Goal: Information Seeking & Learning: Learn about a topic

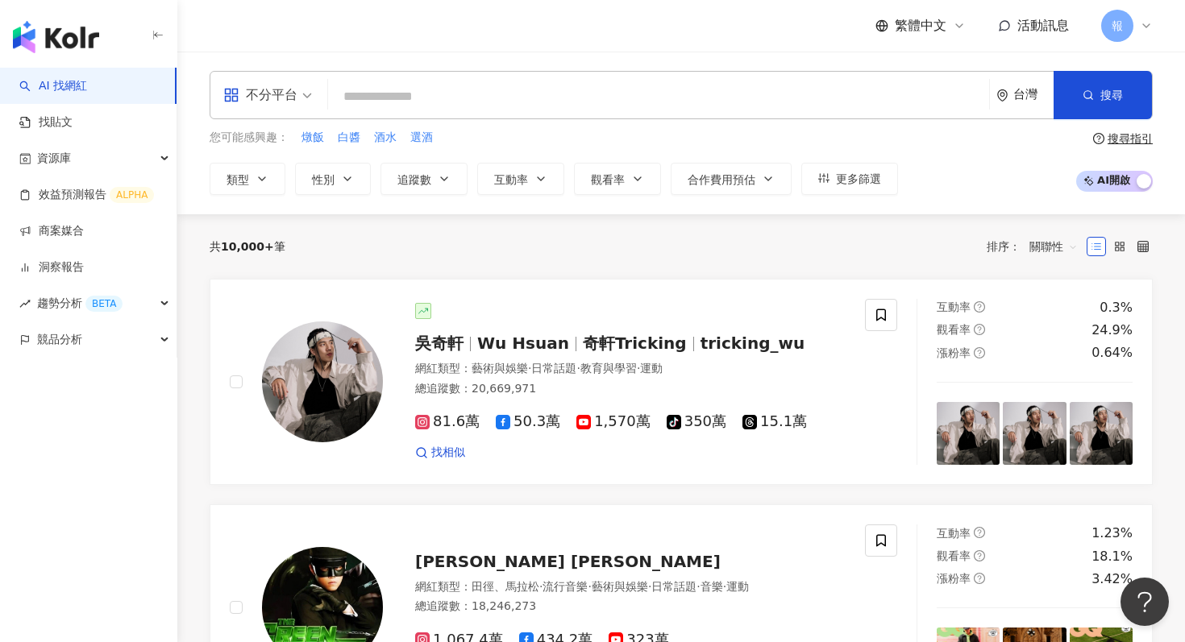
click at [306, 118] on div "不分平台 台灣 搜尋" at bounding box center [681, 95] width 943 height 48
click at [295, 114] on span at bounding box center [267, 95] width 89 height 47
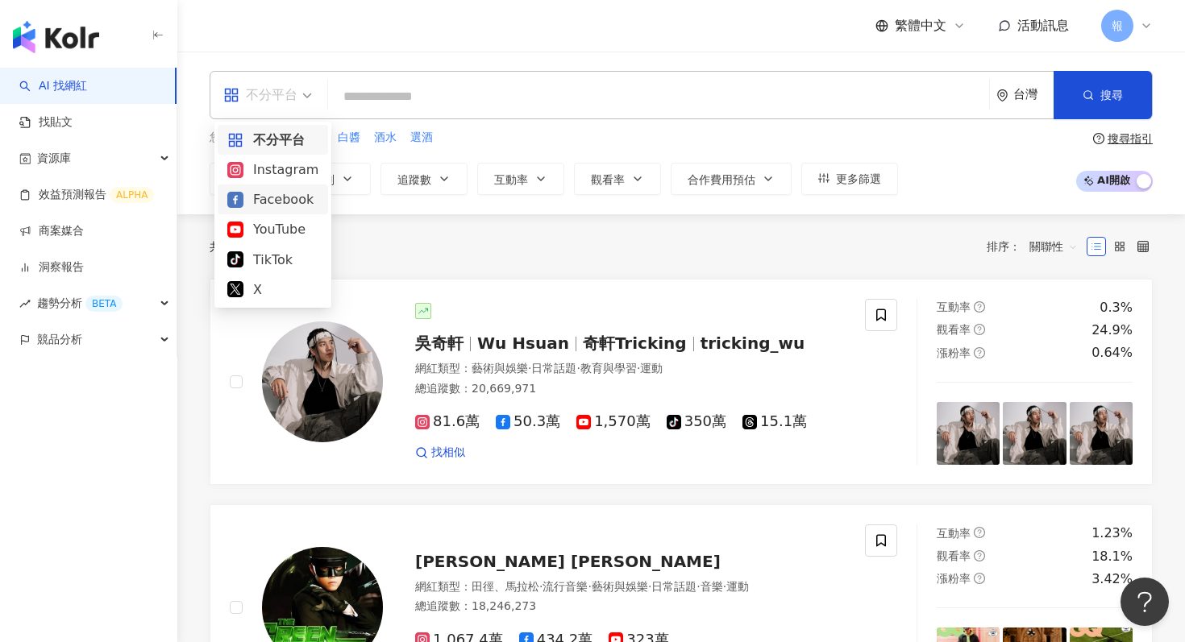
click at [288, 167] on div "Instagram" at bounding box center [272, 170] width 91 height 20
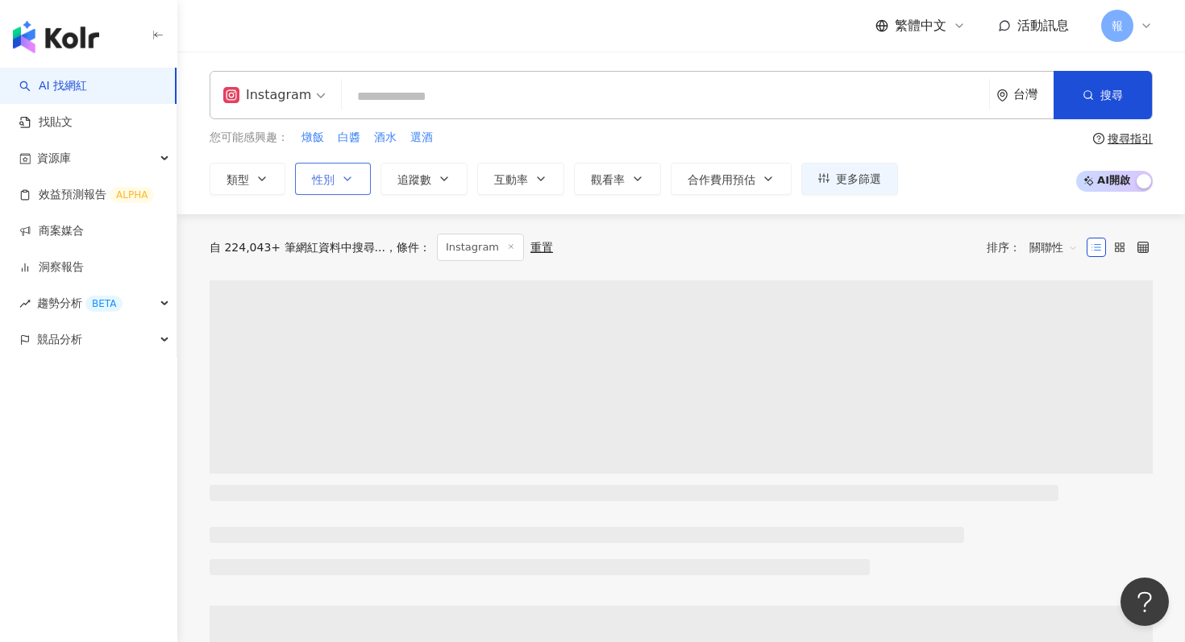
click at [351, 172] on icon "button" at bounding box center [347, 178] width 13 height 13
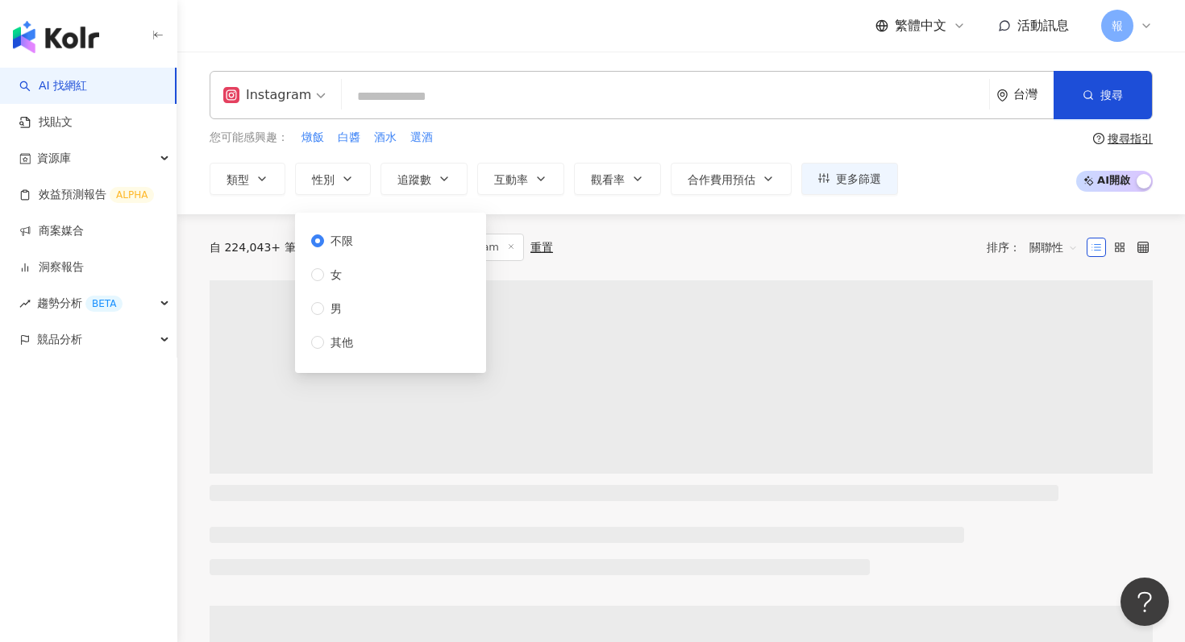
click at [419, 102] on input "search" at bounding box center [665, 96] width 634 height 31
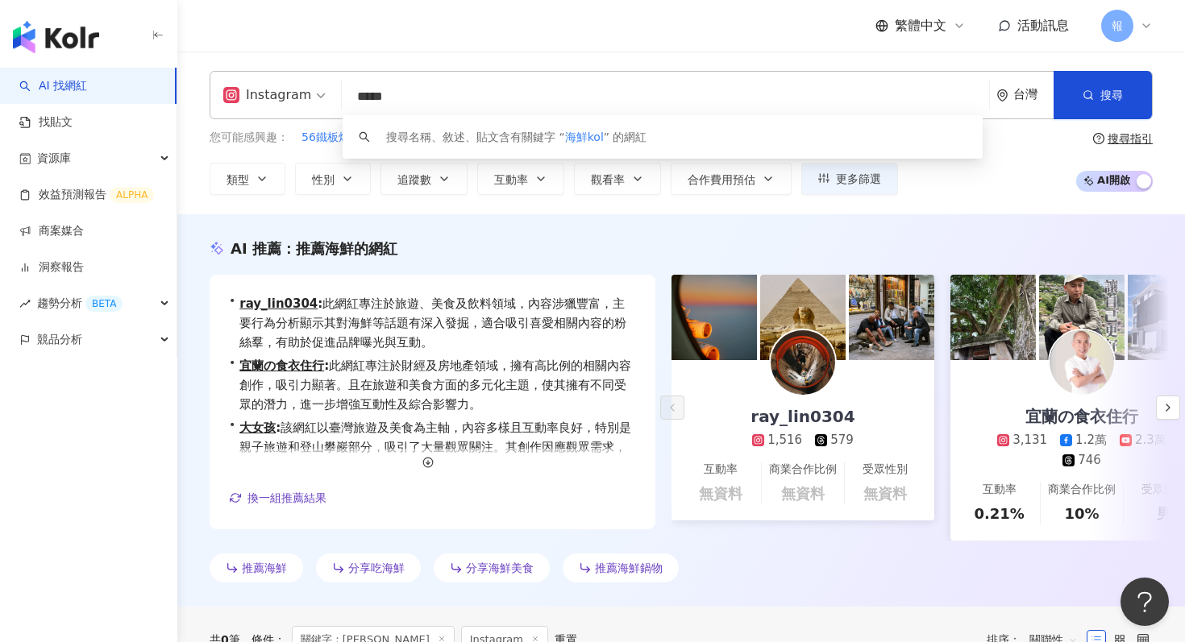
click at [512, 88] on input "*****" at bounding box center [665, 96] width 634 height 31
type input "*"
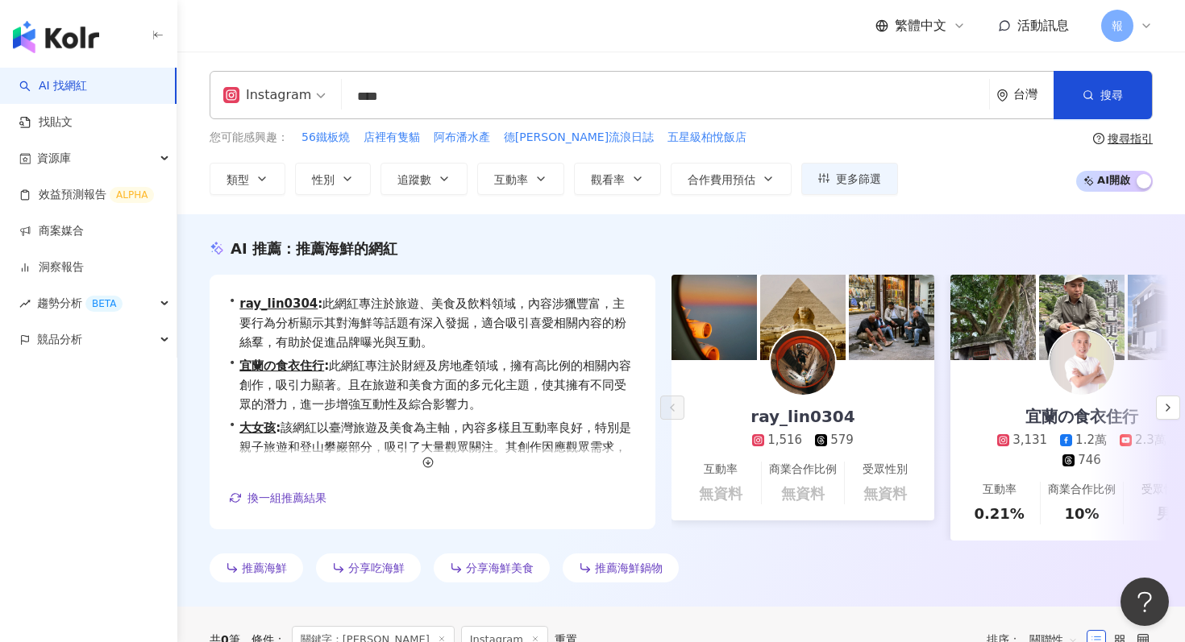
type input "****"
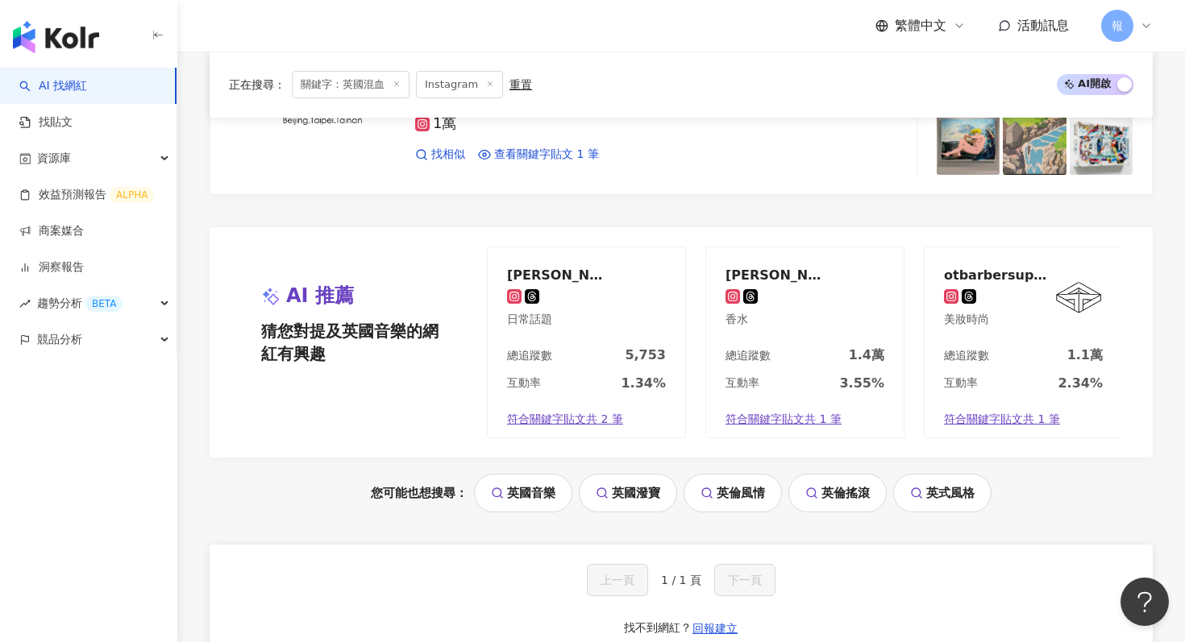
scroll to position [2398, 0]
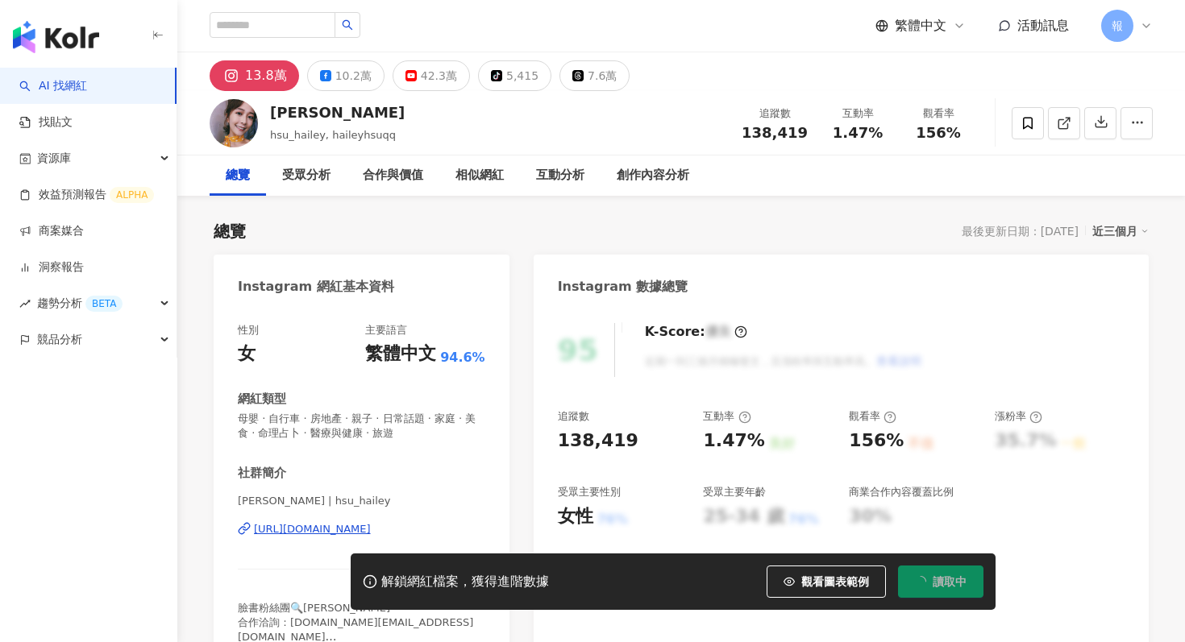
scroll to position [99, 0]
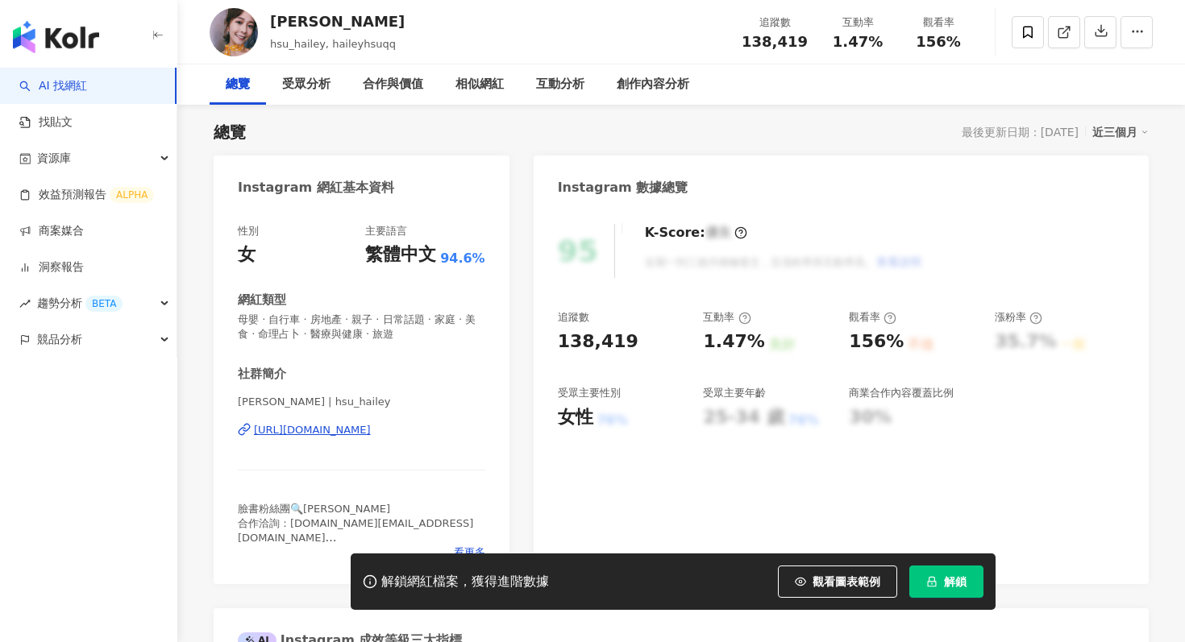
click at [933, 582] on icon "lock" at bounding box center [931, 582] width 9 height 10
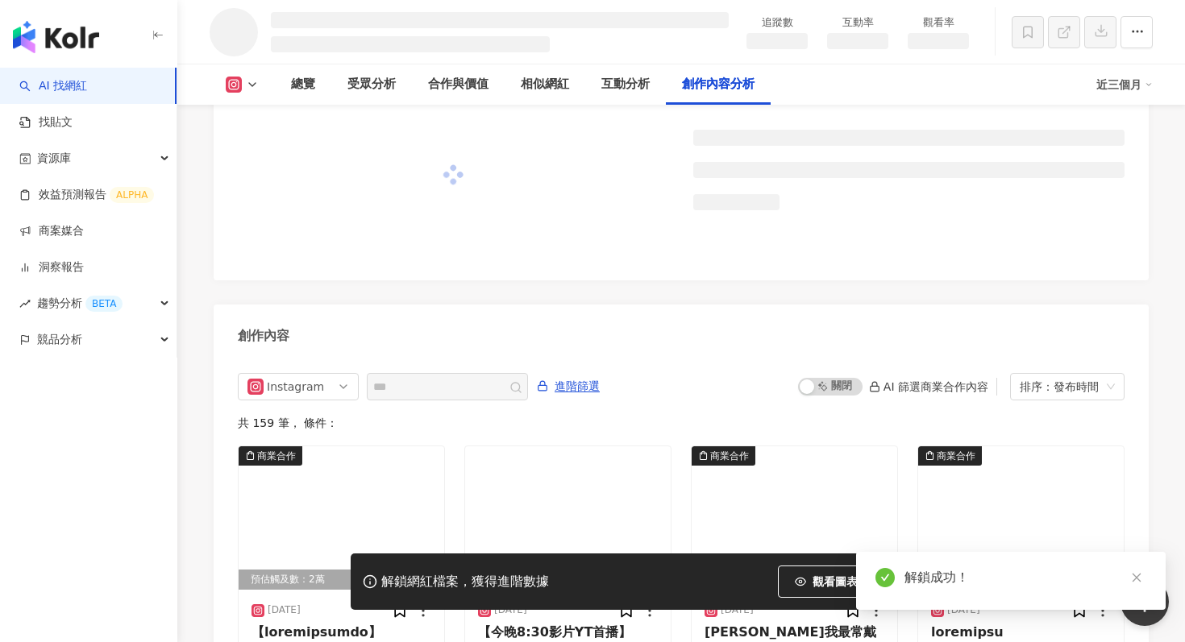
scroll to position [4163, 0]
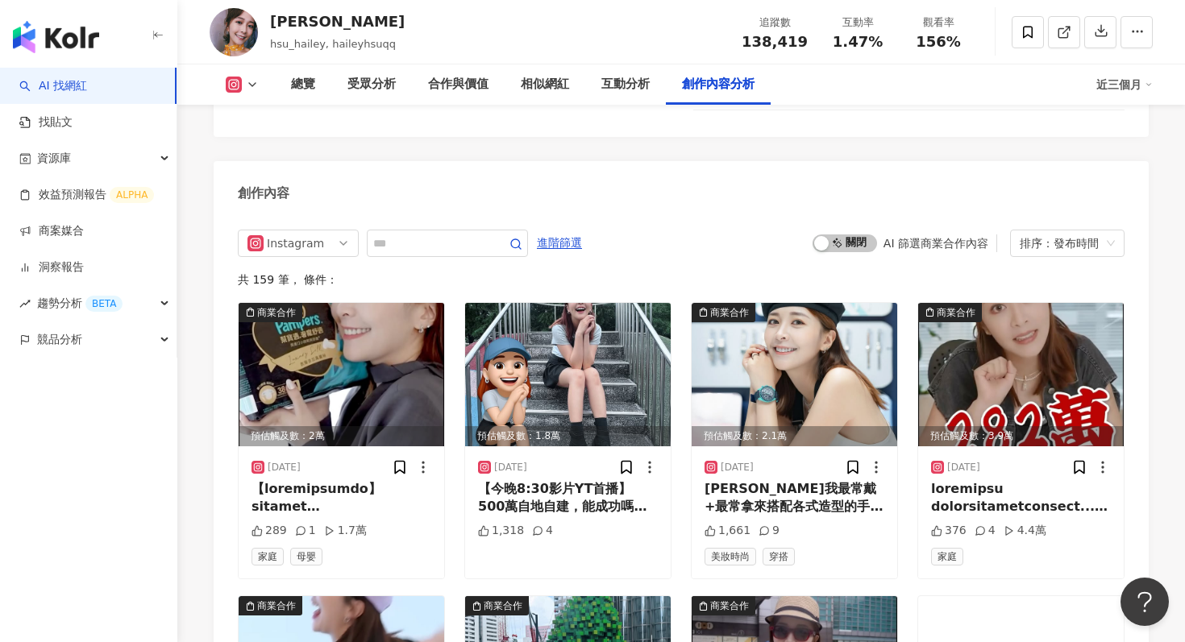
scroll to position [4695, 0]
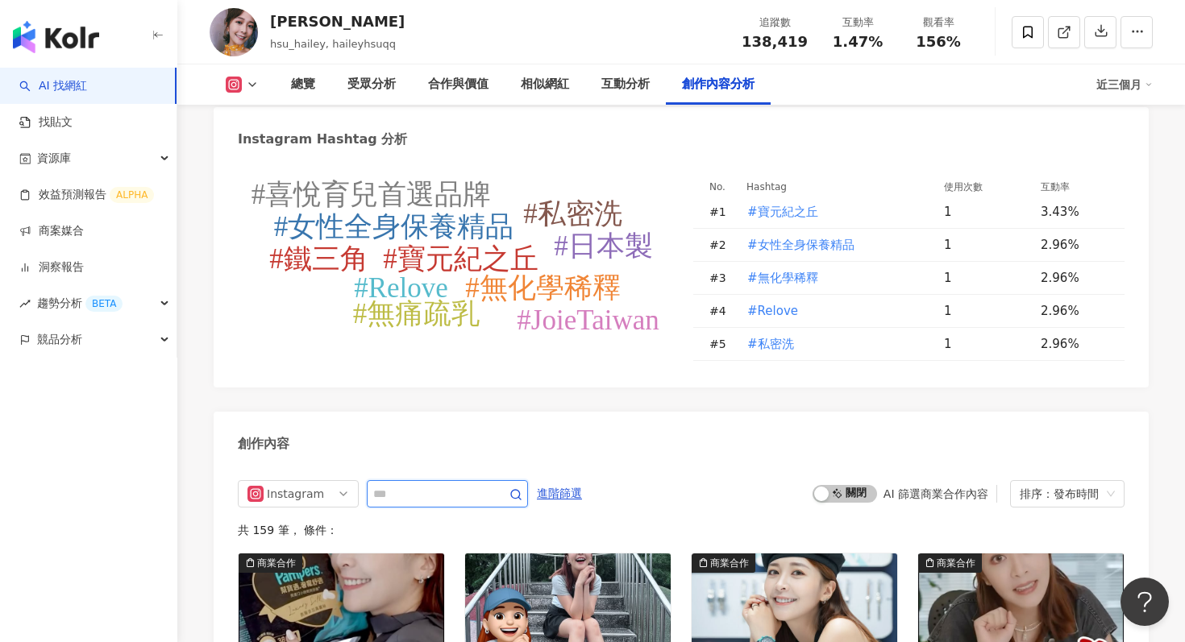
click at [439, 484] on input "text" at bounding box center [429, 493] width 113 height 19
type input "*"
type input "**"
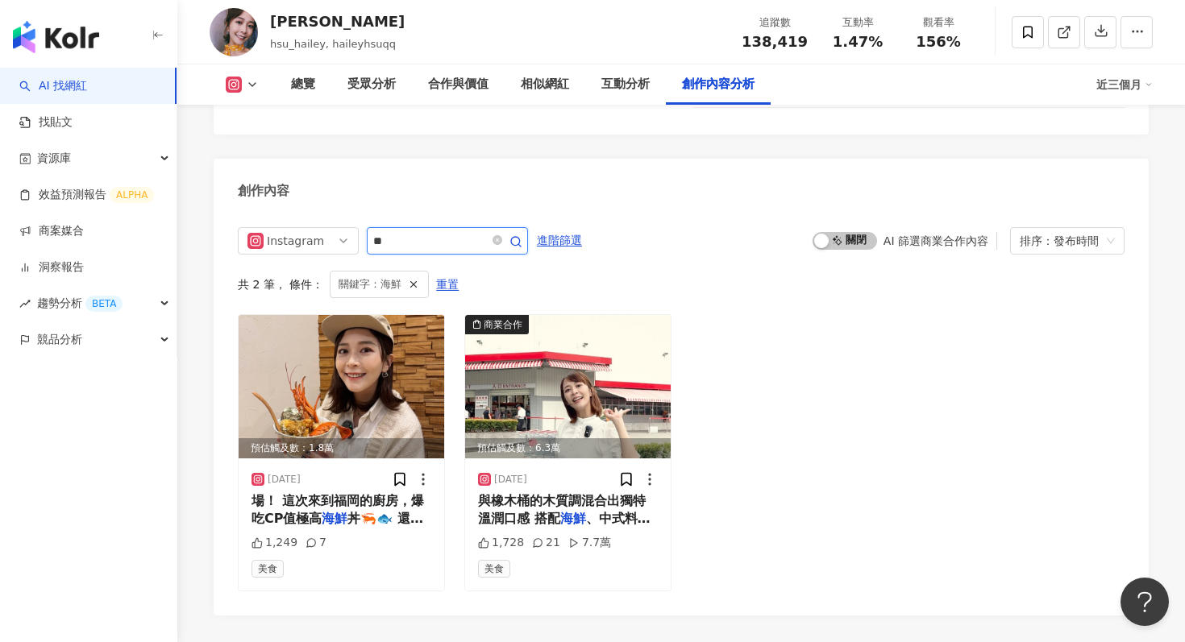
scroll to position [4968, 0]
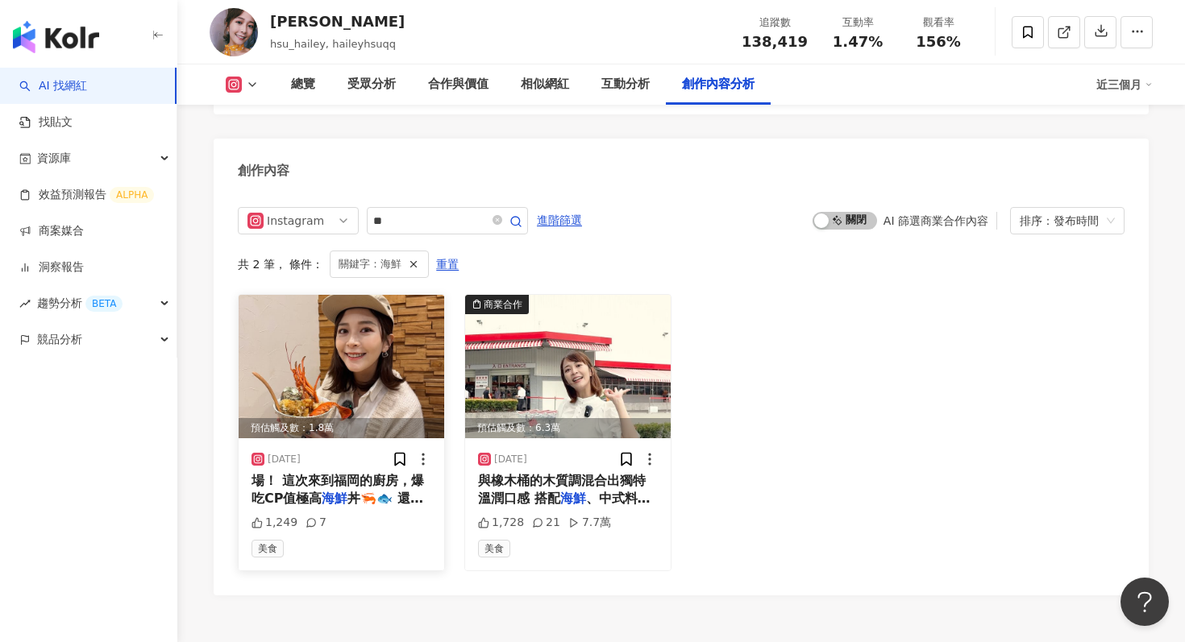
click at [309, 301] on img at bounding box center [341, 366] width 205 height 143
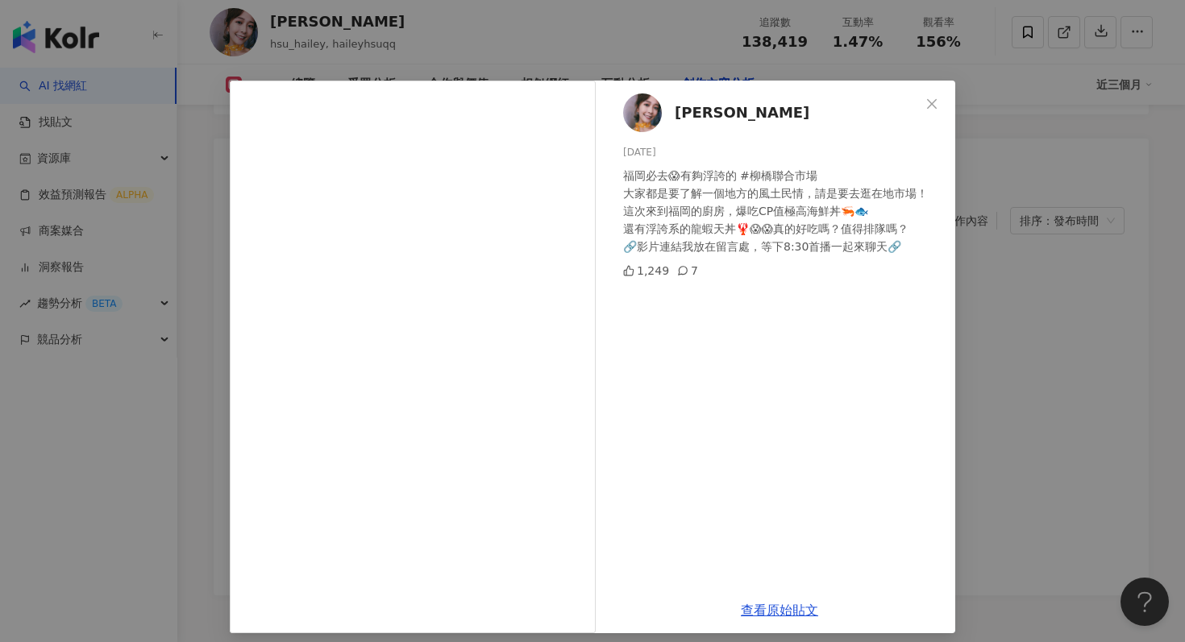
scroll to position [10, 0]
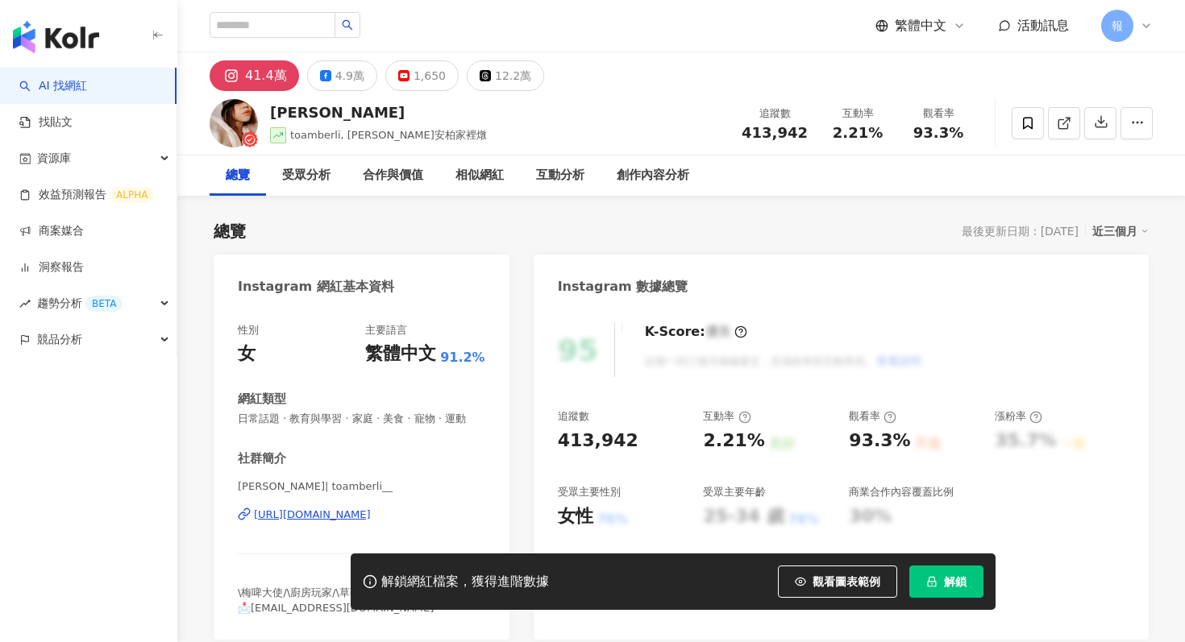
click at [944, 579] on span "解鎖" at bounding box center [955, 581] width 23 height 13
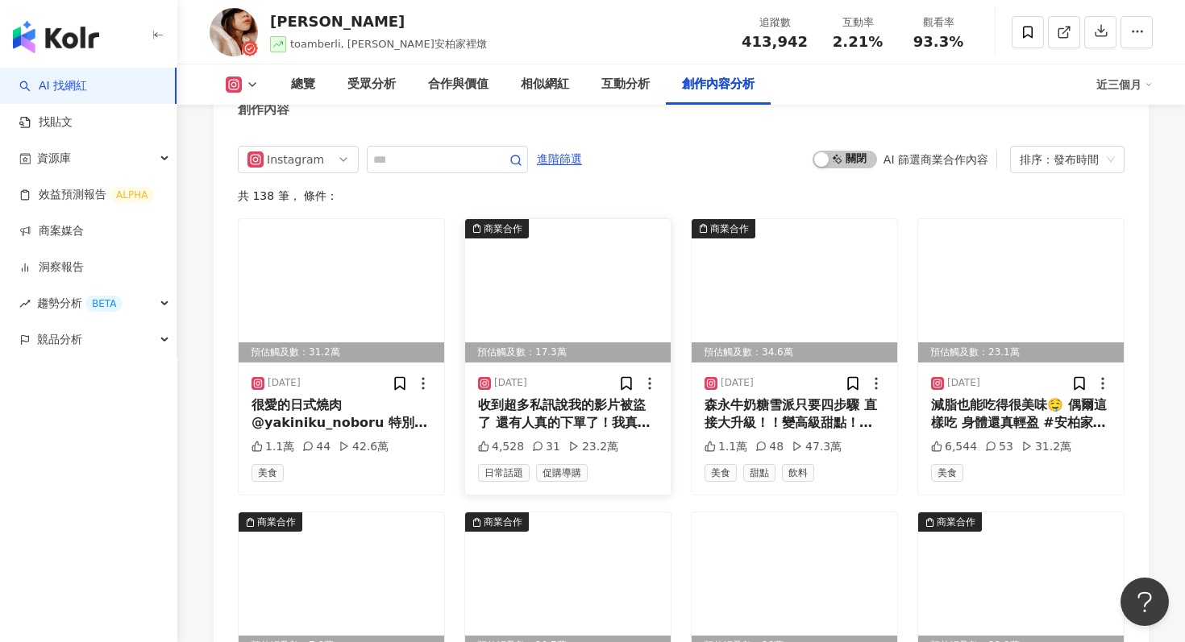
scroll to position [4878, 0]
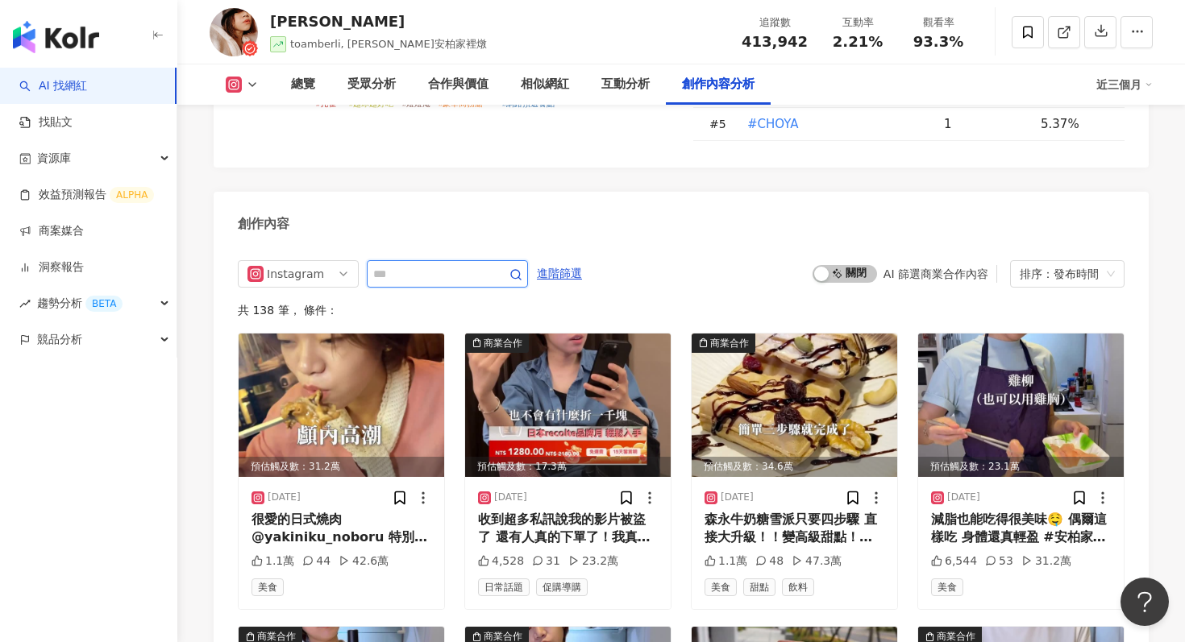
click at [431, 264] on input "text" at bounding box center [429, 273] width 113 height 19
click at [425, 264] on input "text" at bounding box center [429, 273] width 113 height 19
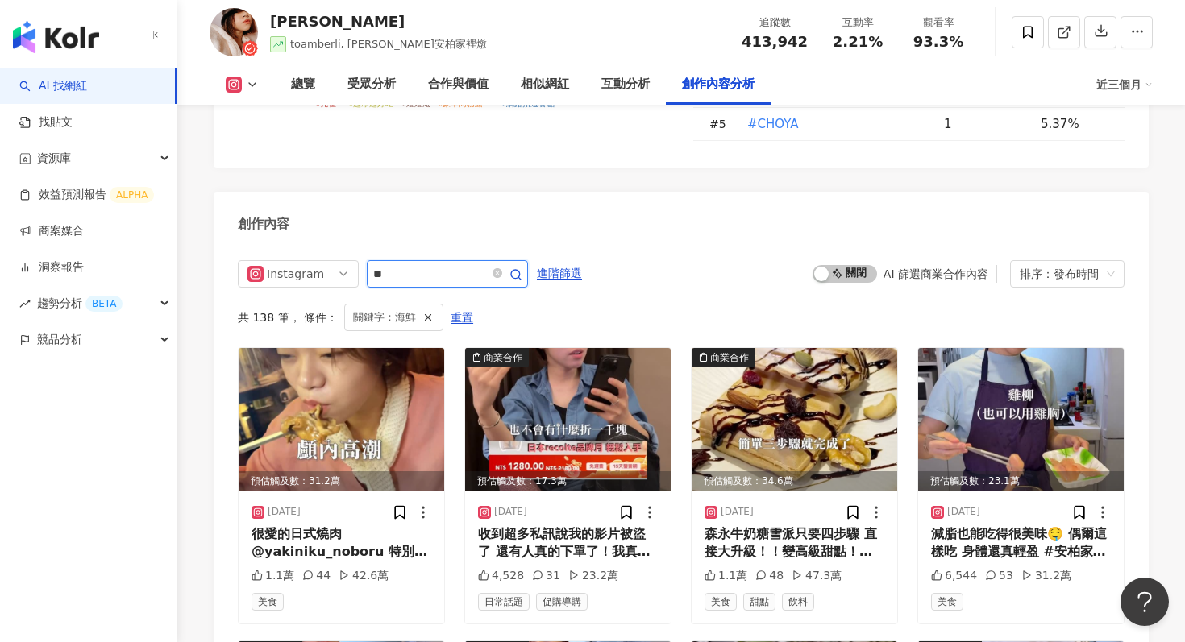
scroll to position [4886, 0]
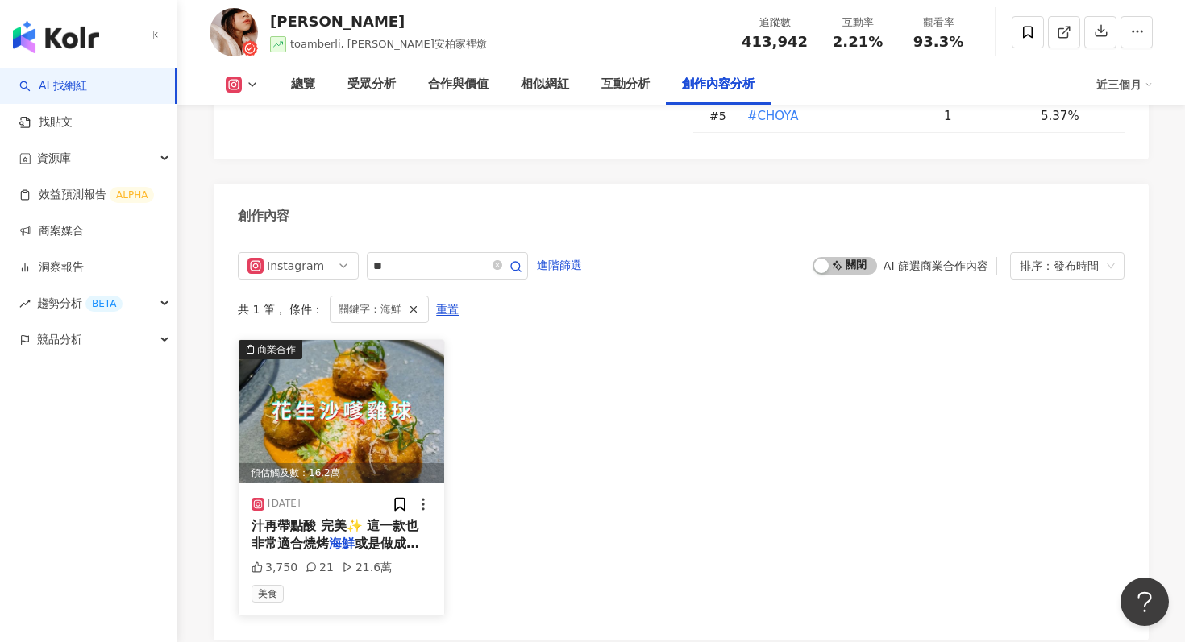
click at [371, 340] on img at bounding box center [341, 411] width 205 height 143
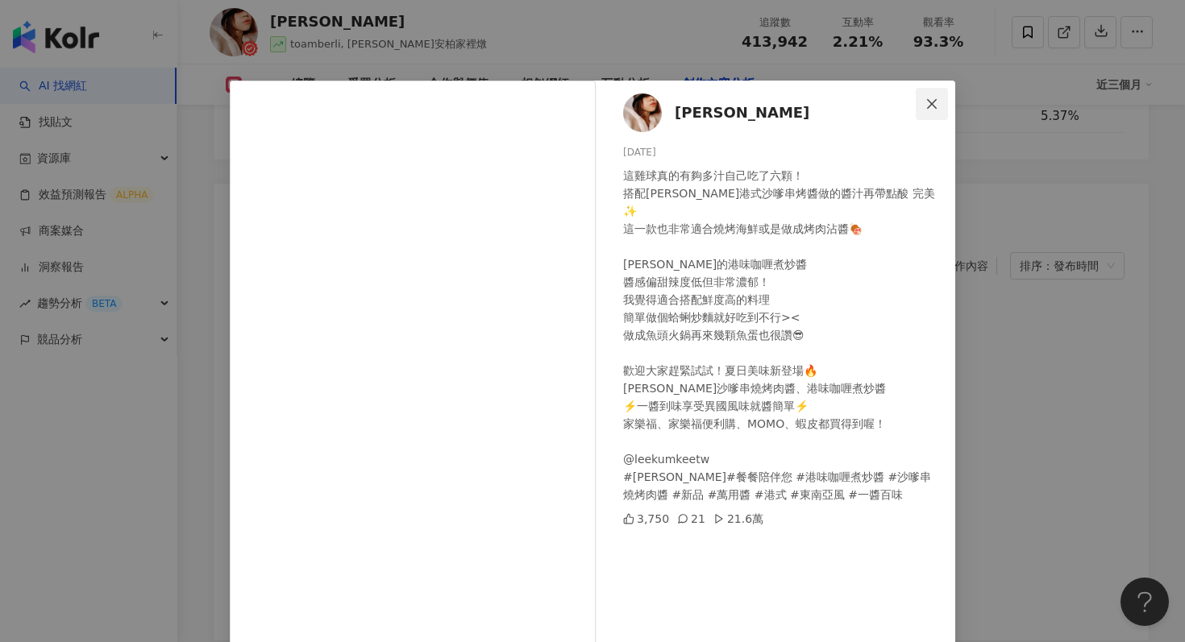
click at [936, 92] on button "Close" at bounding box center [931, 104] width 32 height 32
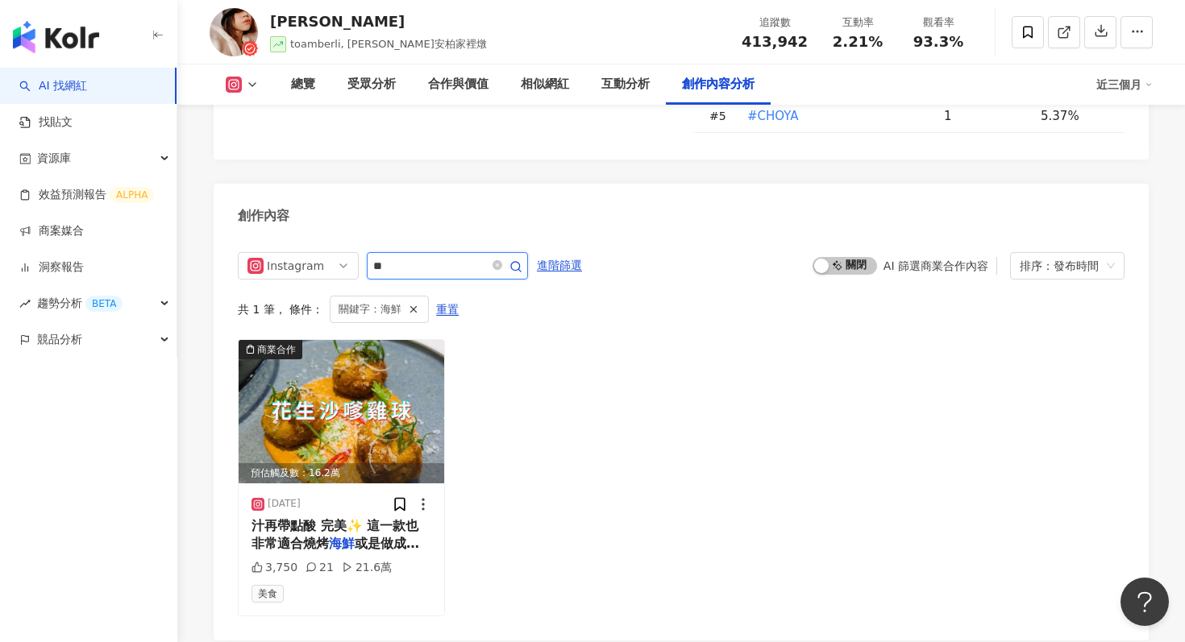
click at [462, 256] on input "**" at bounding box center [429, 265] width 113 height 19
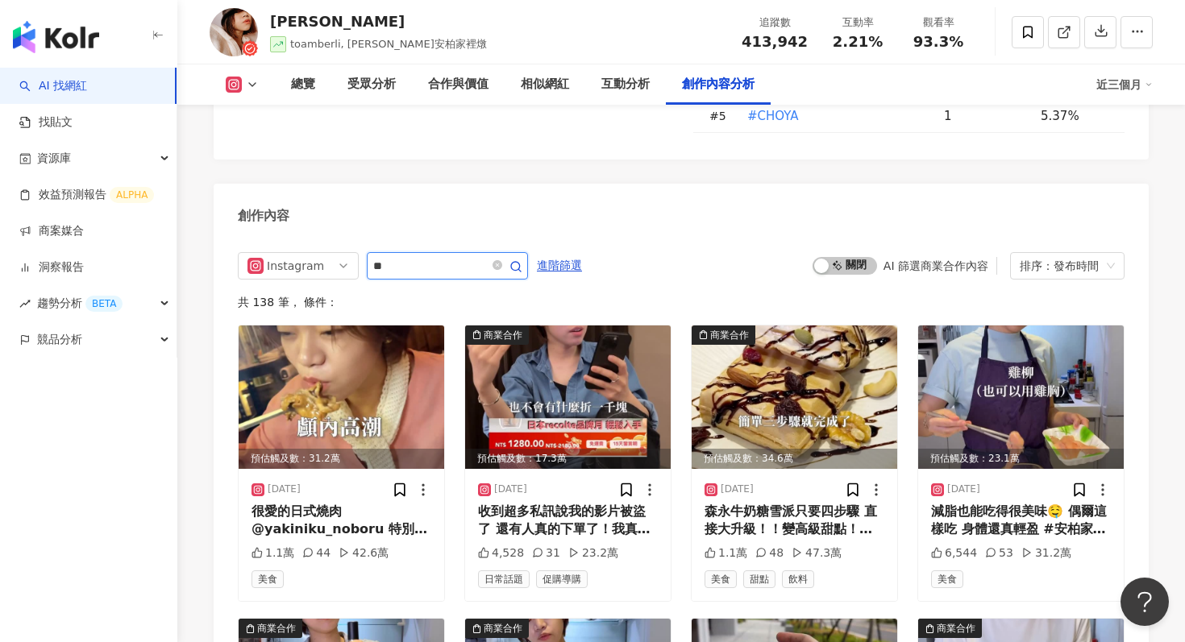
type input "*"
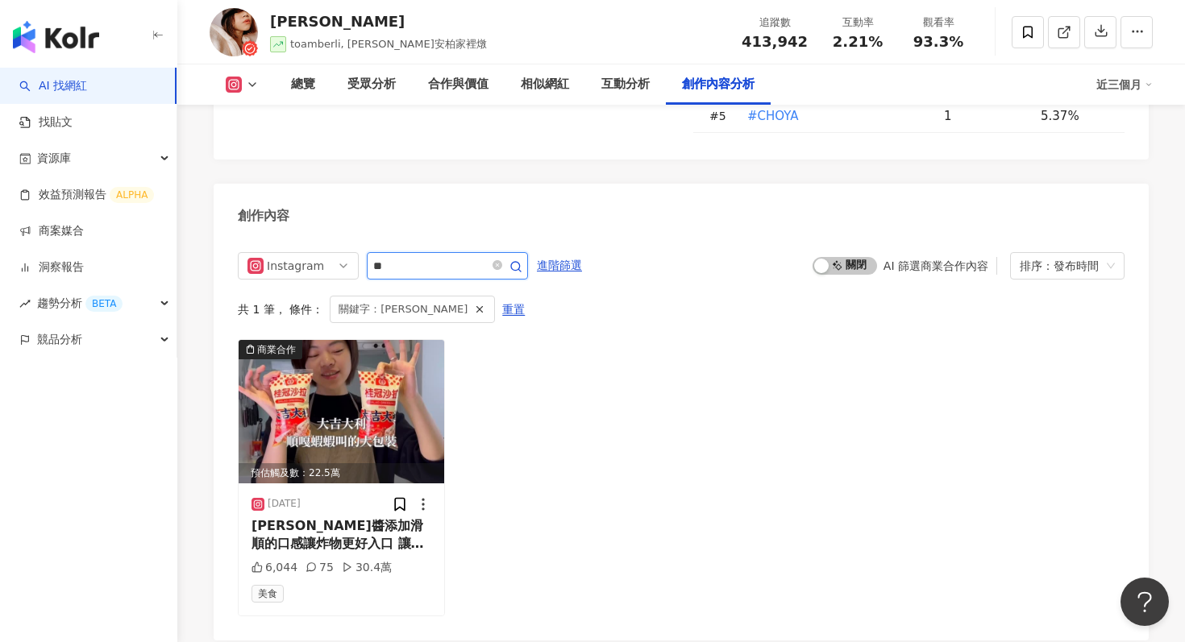
click at [416, 256] on input "**" at bounding box center [429, 265] width 113 height 19
type input "*"
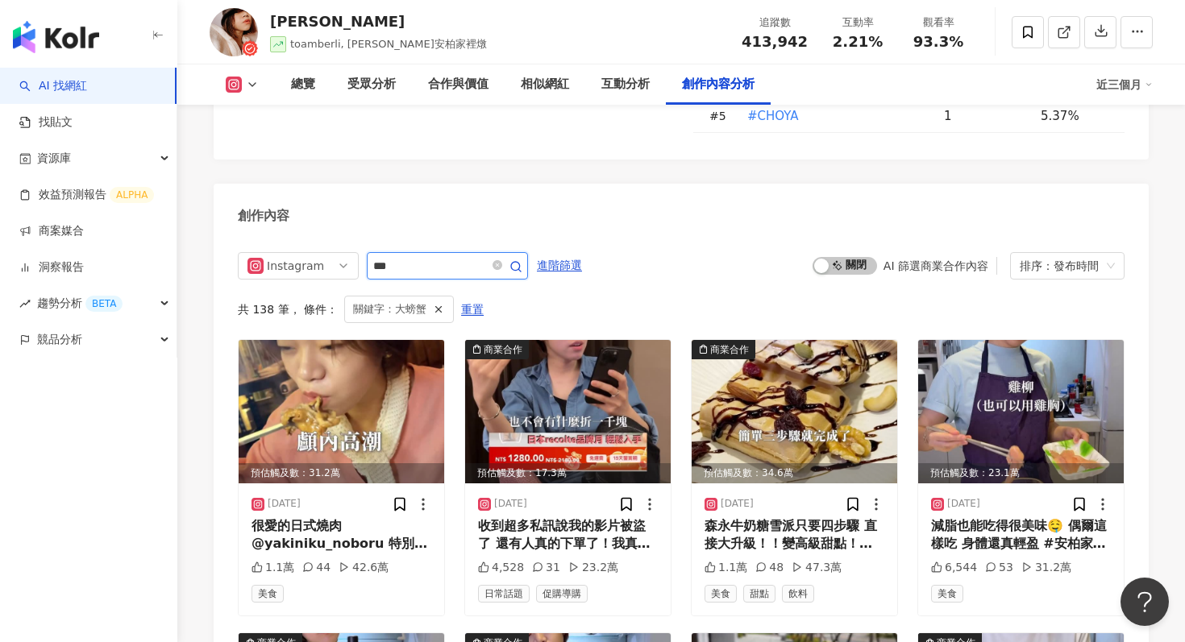
scroll to position [4819, 0]
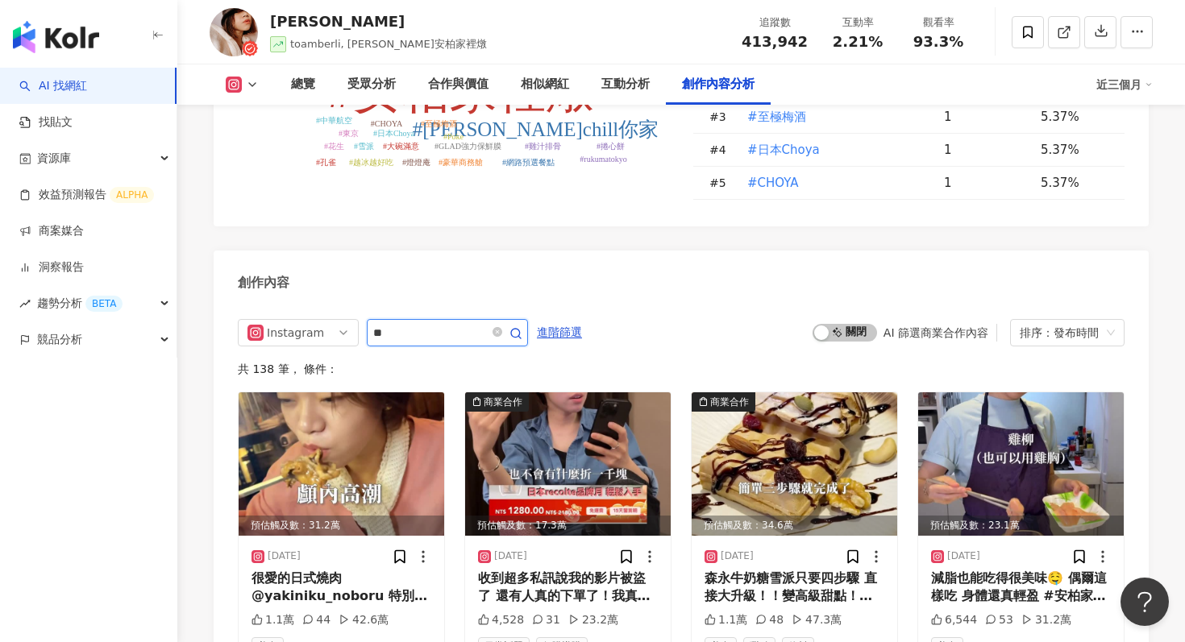
scroll to position [4886, 0]
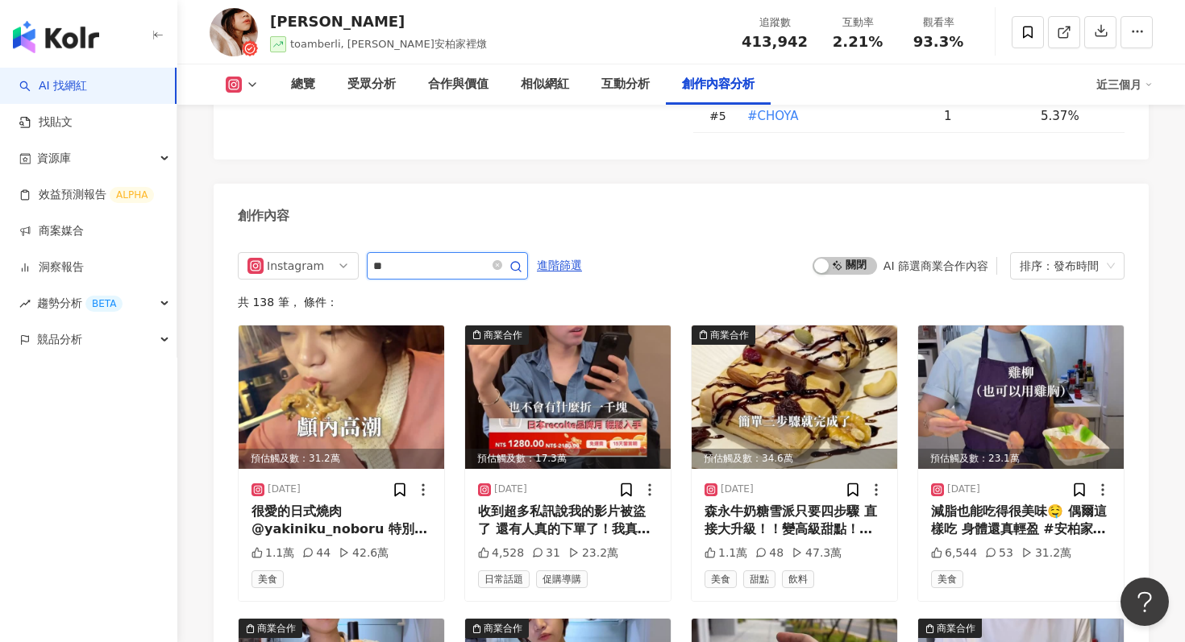
type input "*"
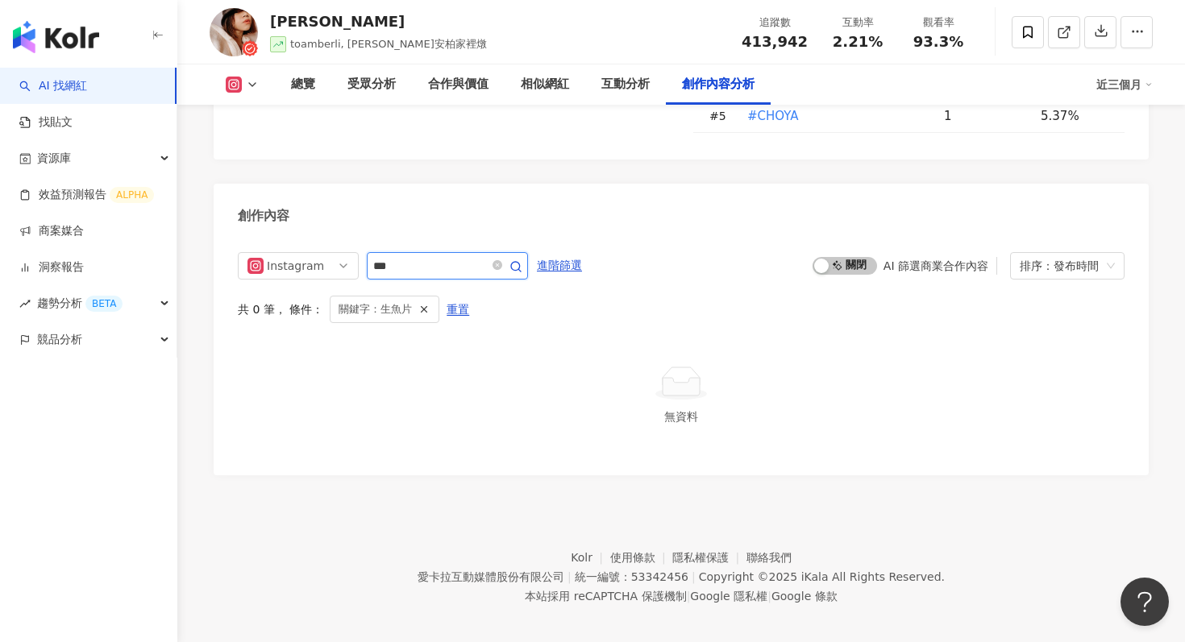
scroll to position [4819, 0]
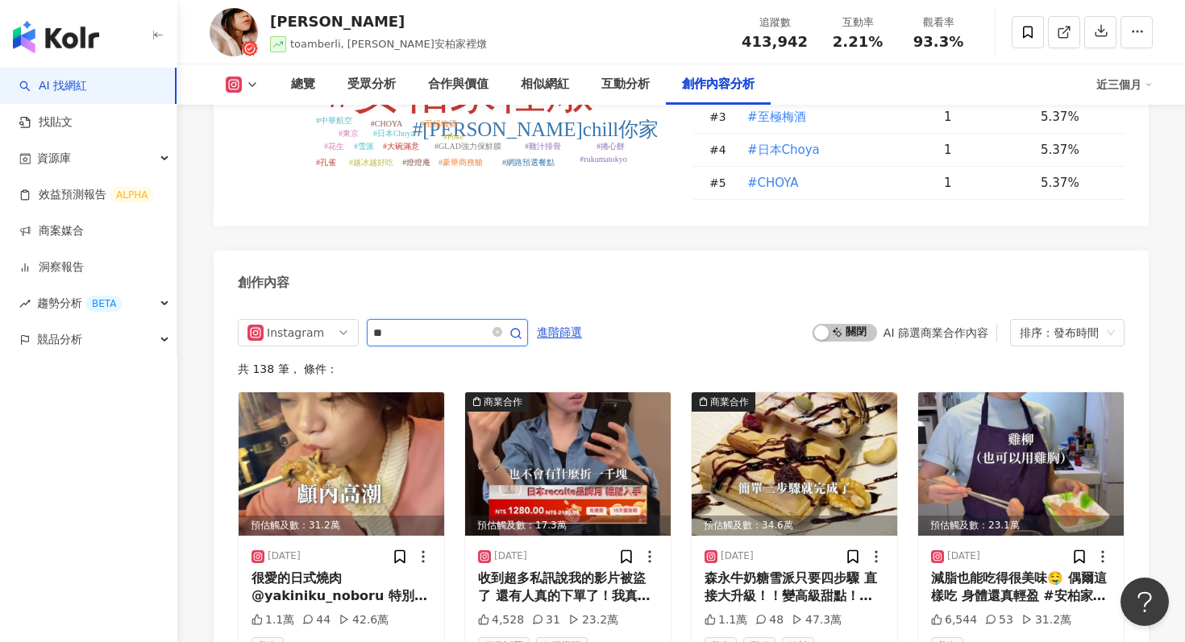
scroll to position [4886, 0]
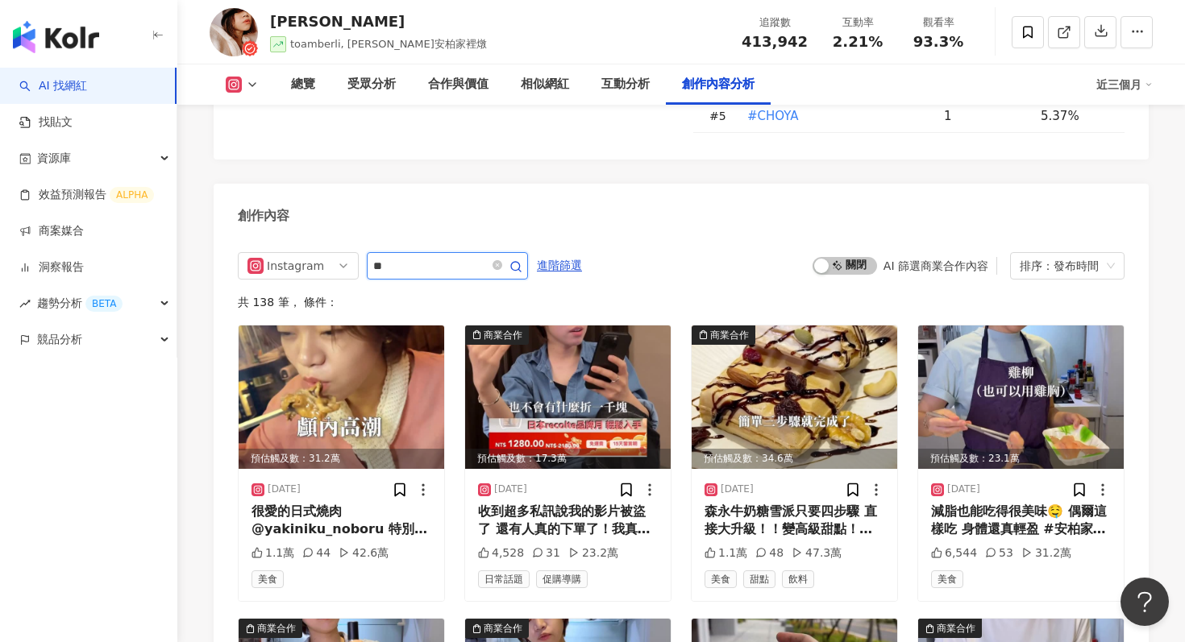
type input "*"
type input "**"
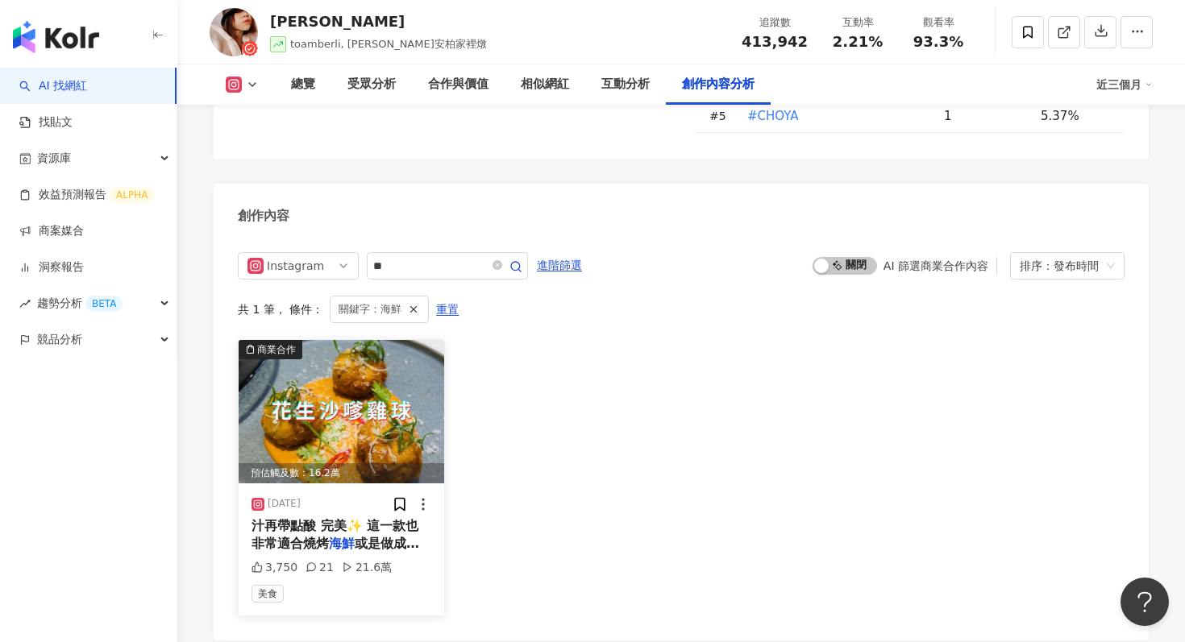
click at [418, 340] on img at bounding box center [341, 411] width 205 height 143
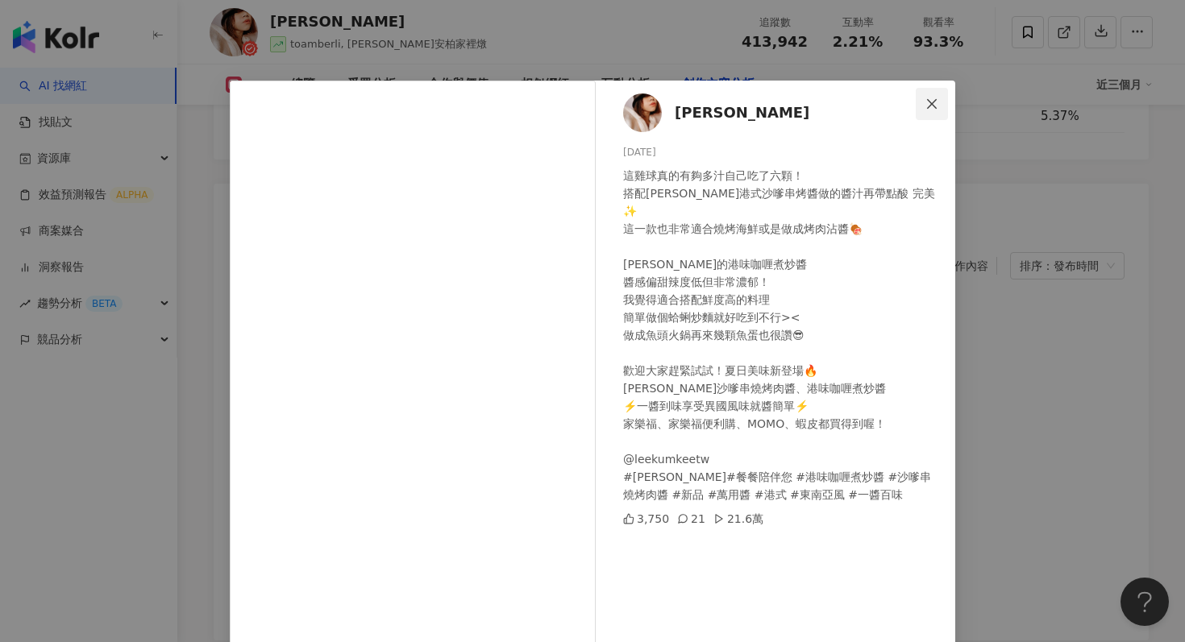
click at [931, 100] on icon "close" at bounding box center [931, 104] width 13 height 13
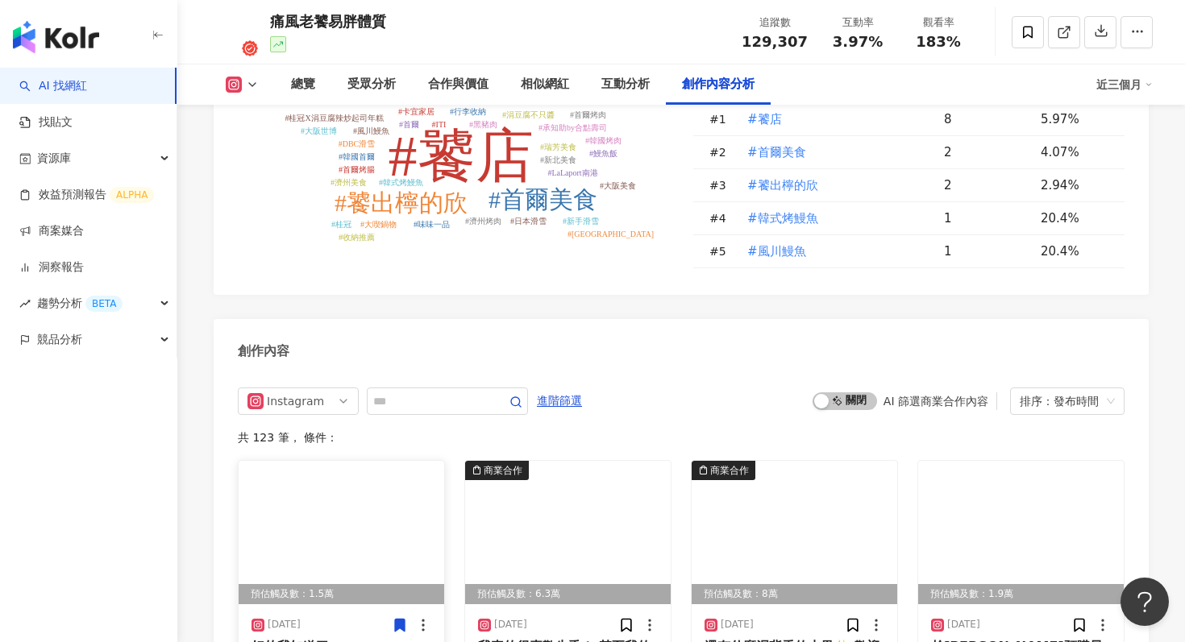
scroll to position [4857, 0]
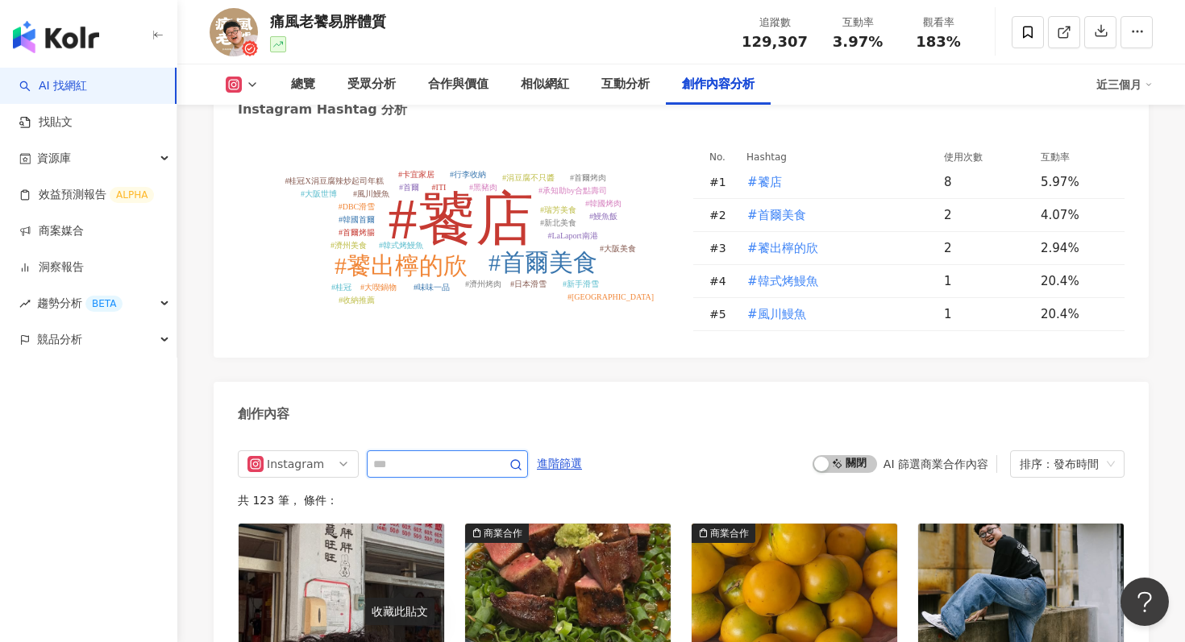
click at [406, 454] on input "text" at bounding box center [429, 463] width 113 height 19
type input "**"
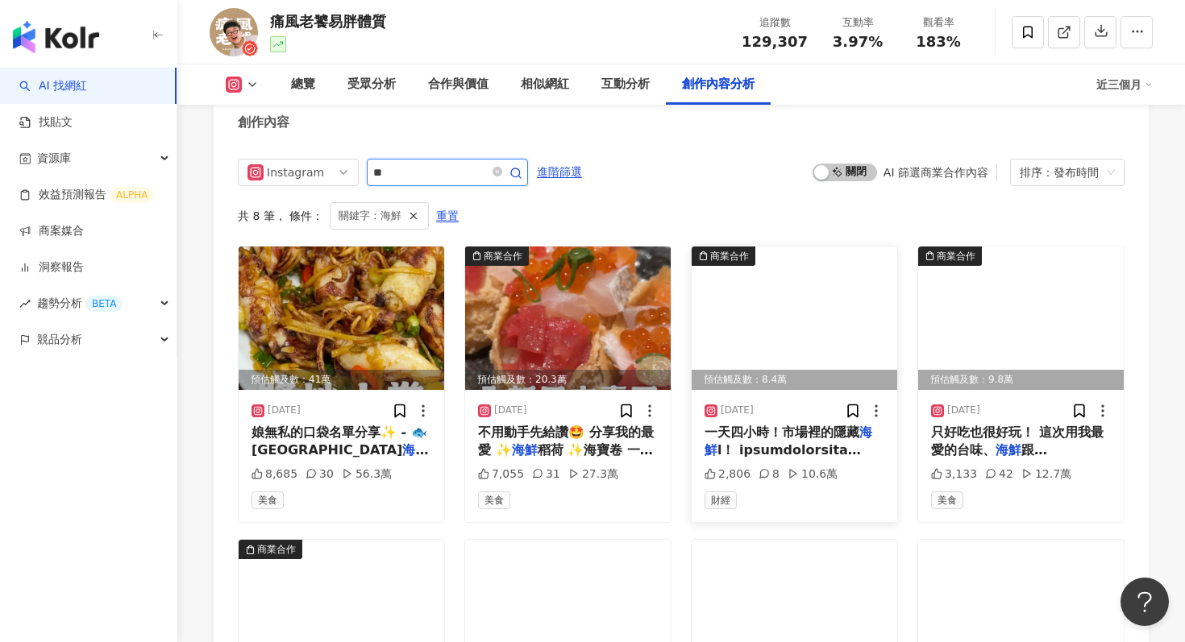
scroll to position [5161, 0]
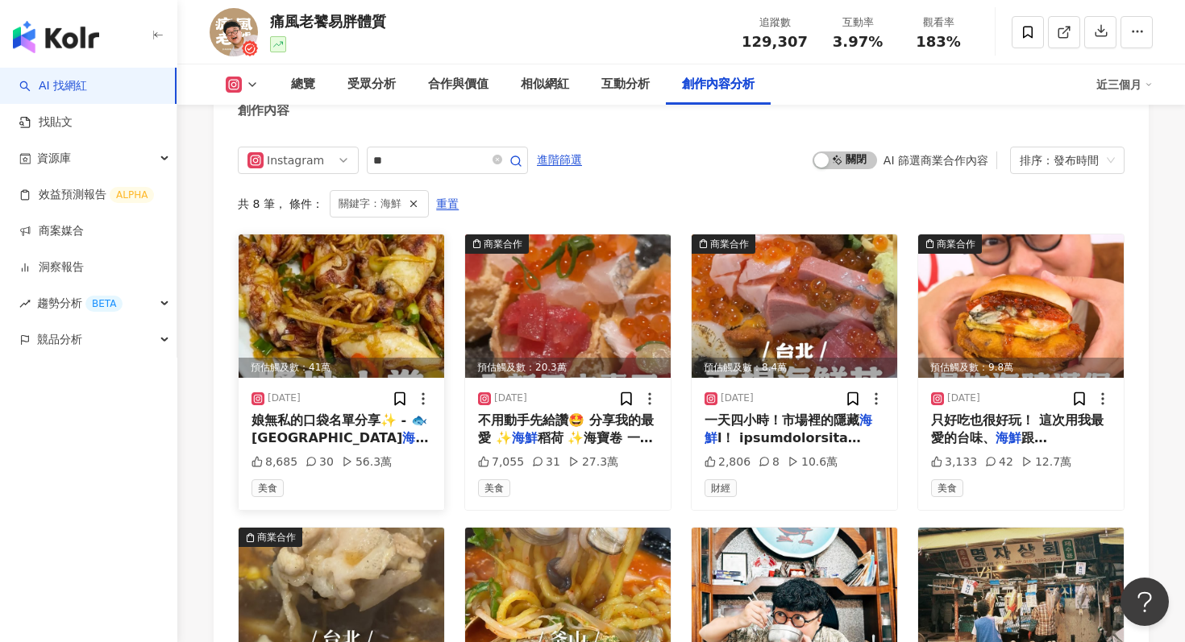
click at [386, 234] on img at bounding box center [341, 305] width 205 height 143
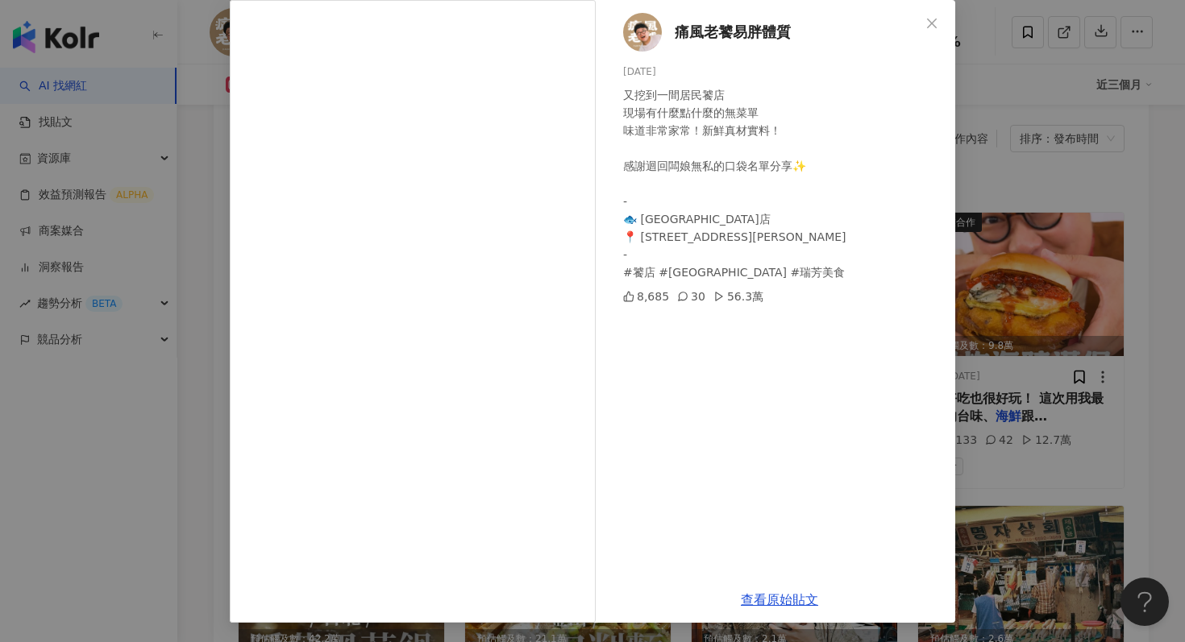
scroll to position [5185, 0]
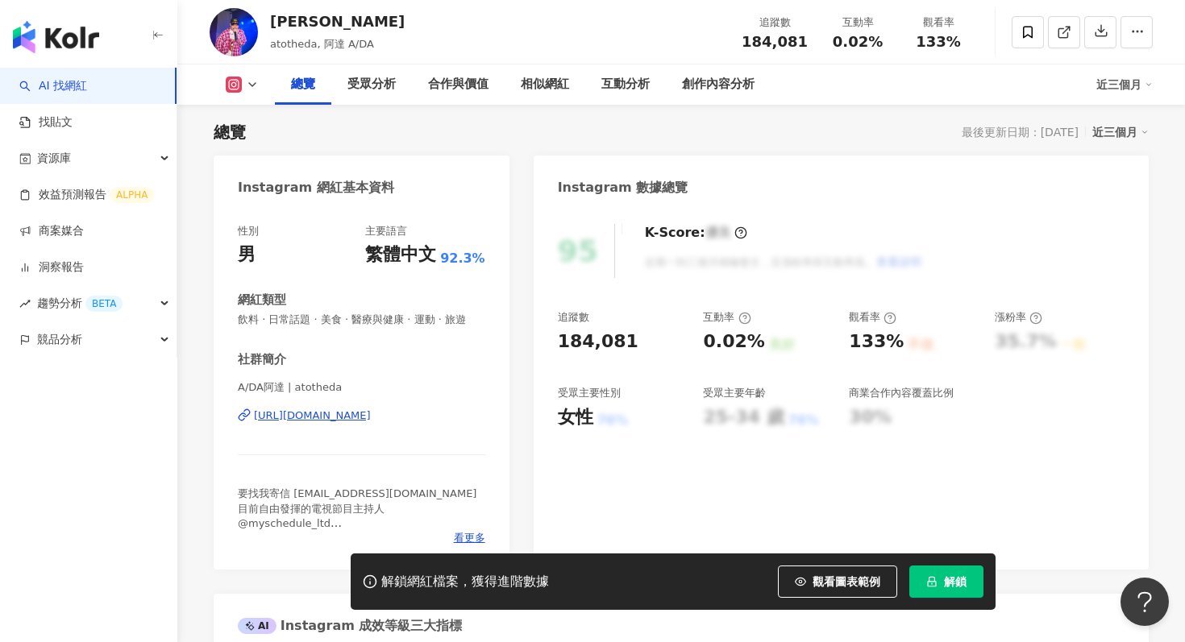
click at [944, 590] on button "解鎖" at bounding box center [946, 582] width 74 height 32
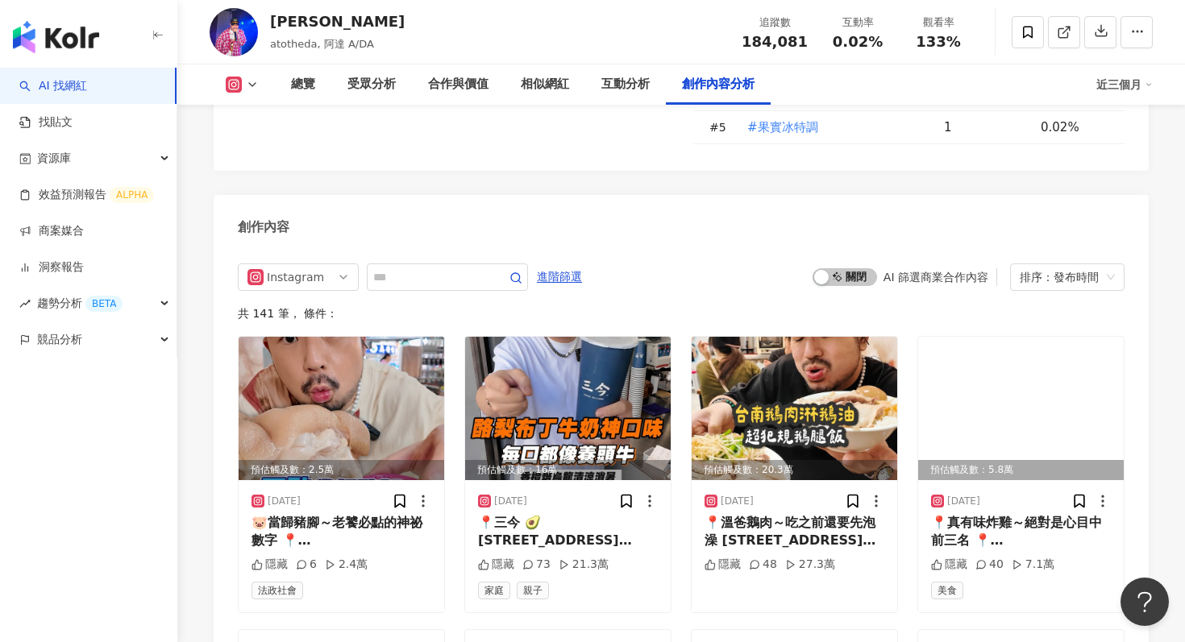
scroll to position [4907, 0]
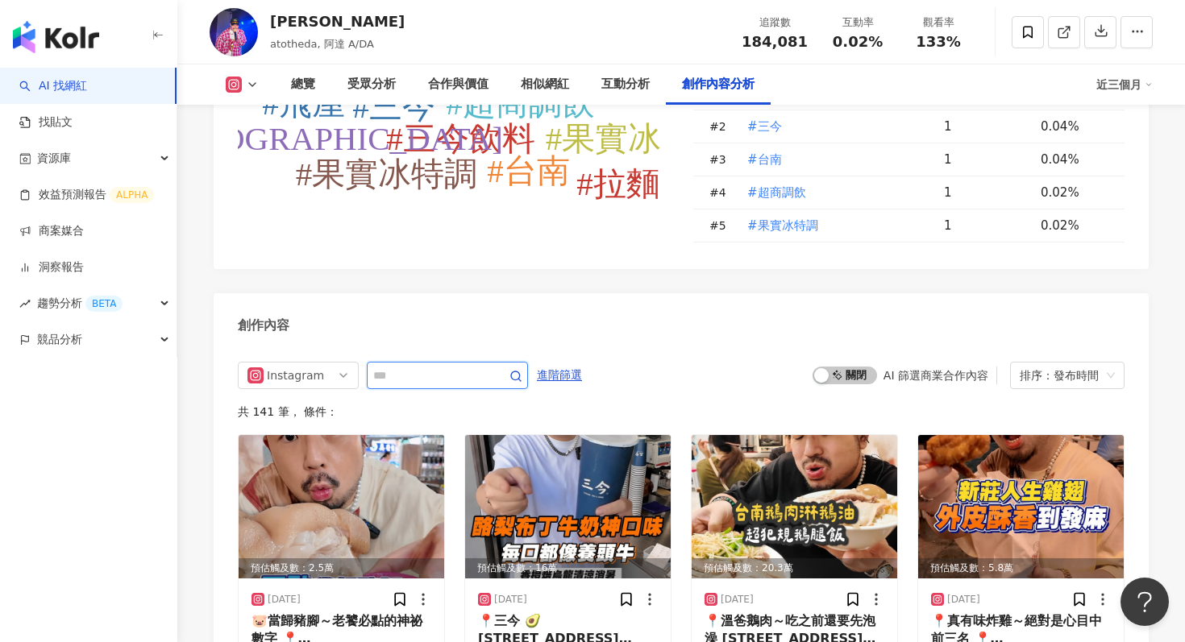
click at [453, 366] on input "text" at bounding box center [429, 375] width 113 height 19
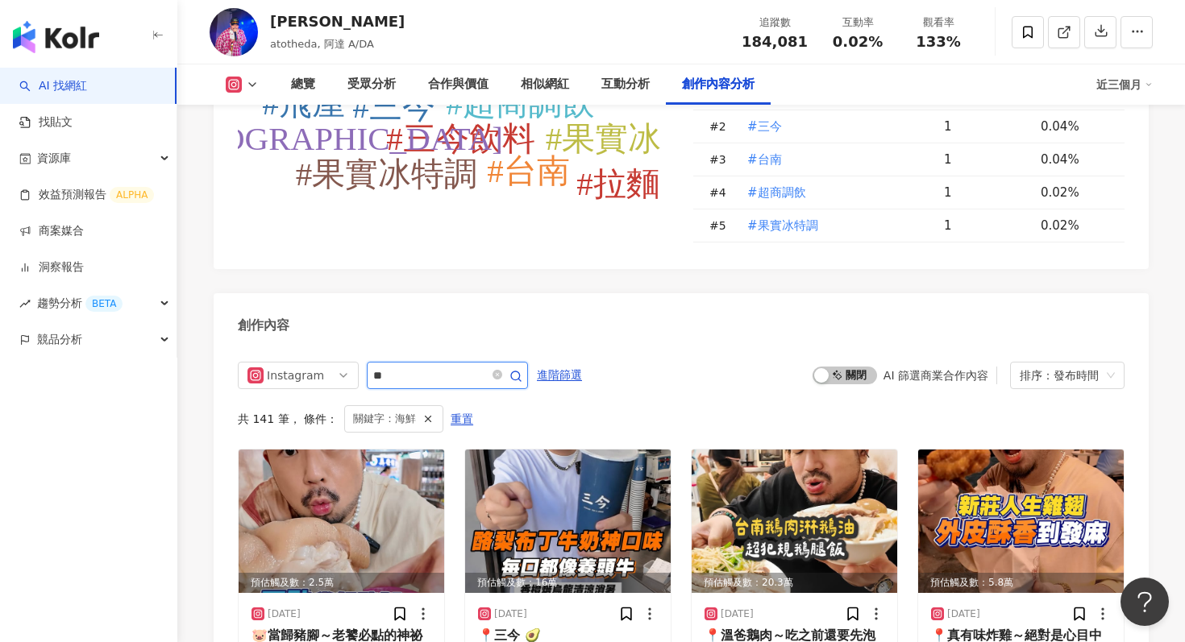
scroll to position [4933, 0]
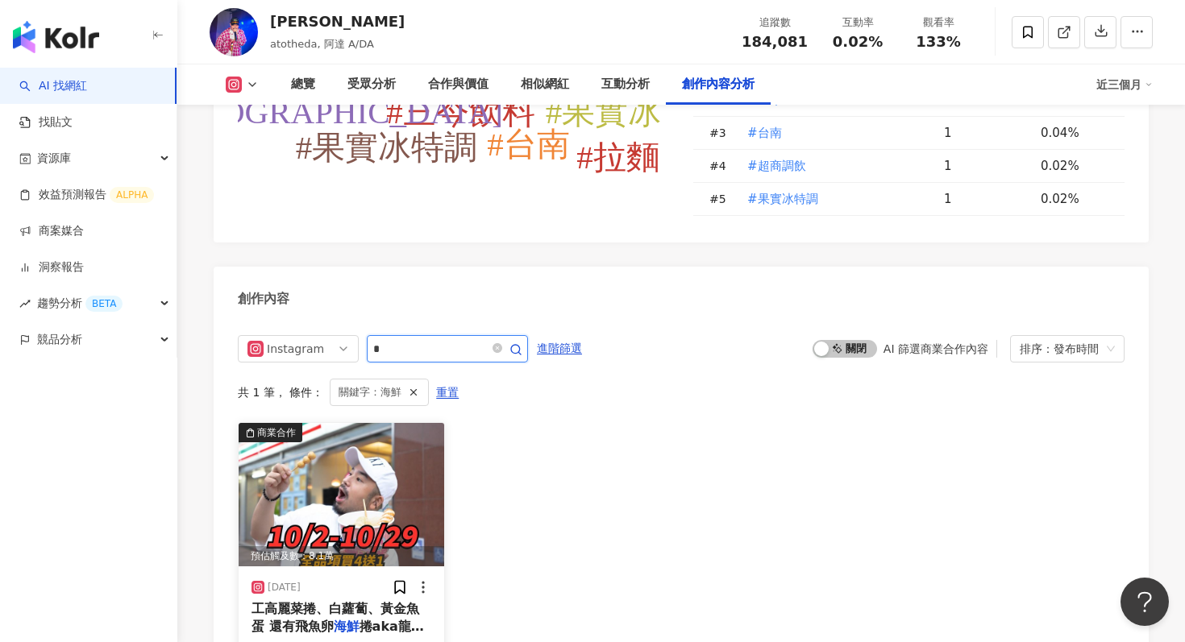
type input "*"
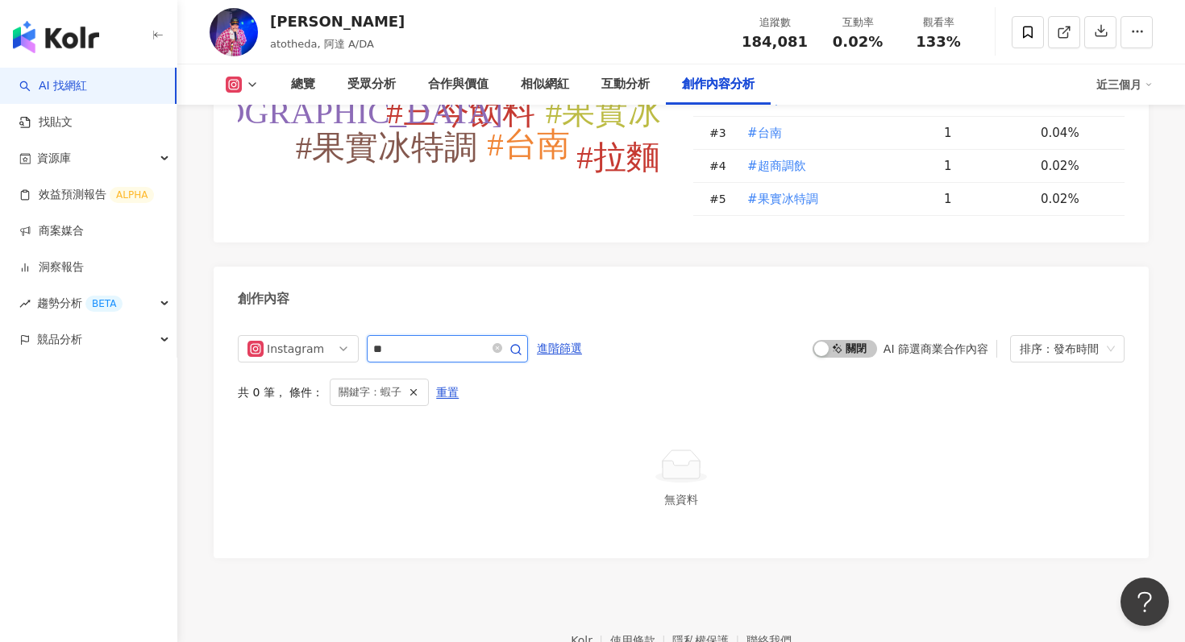
scroll to position [4866, 0]
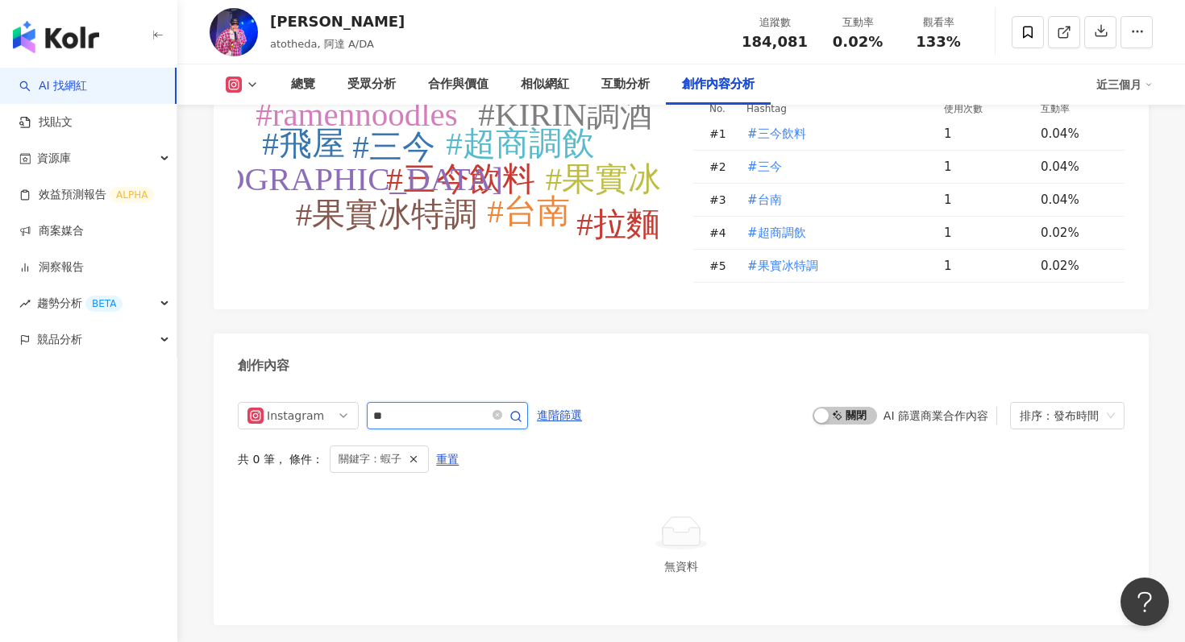
click at [425, 406] on input "**" at bounding box center [429, 415] width 113 height 19
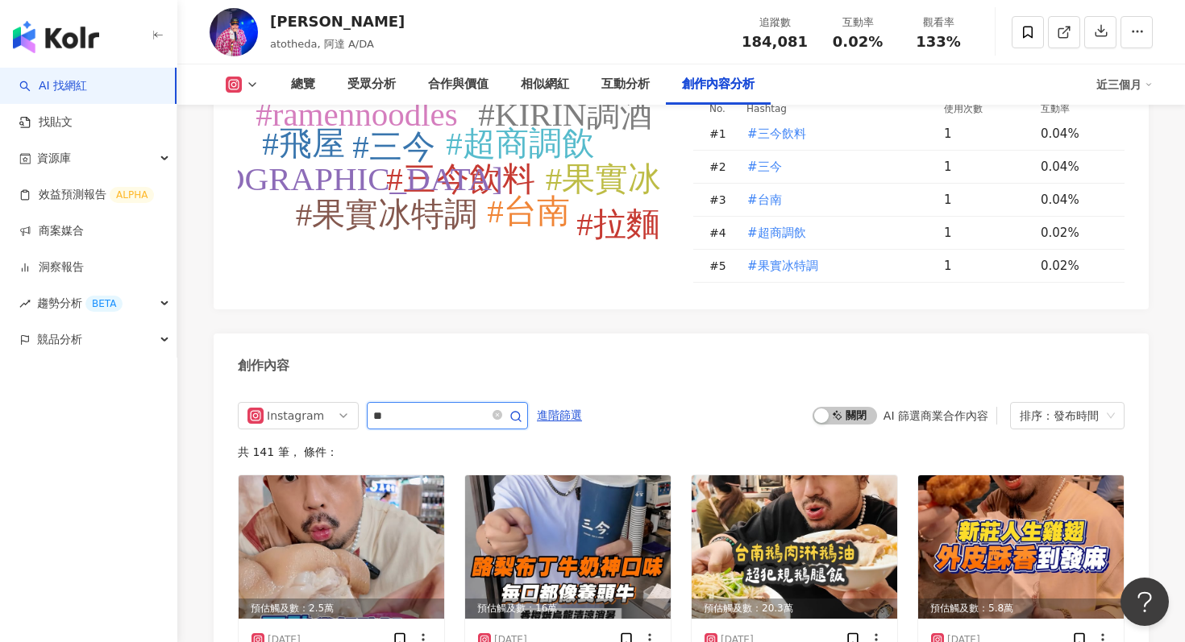
scroll to position [4933, 0]
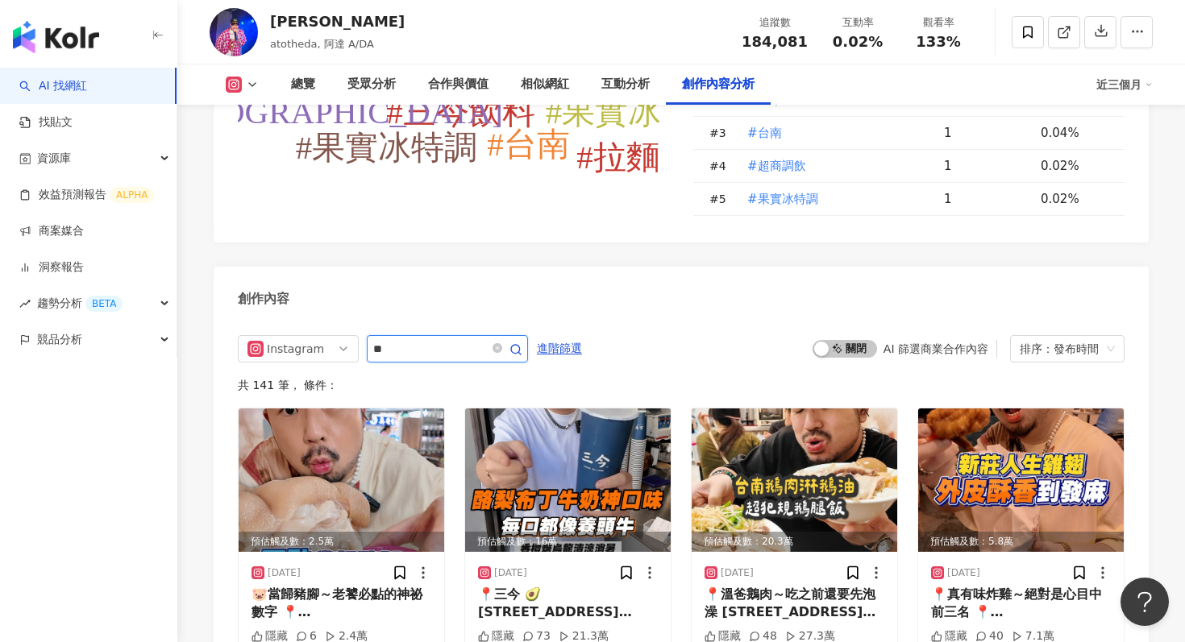
type input "*"
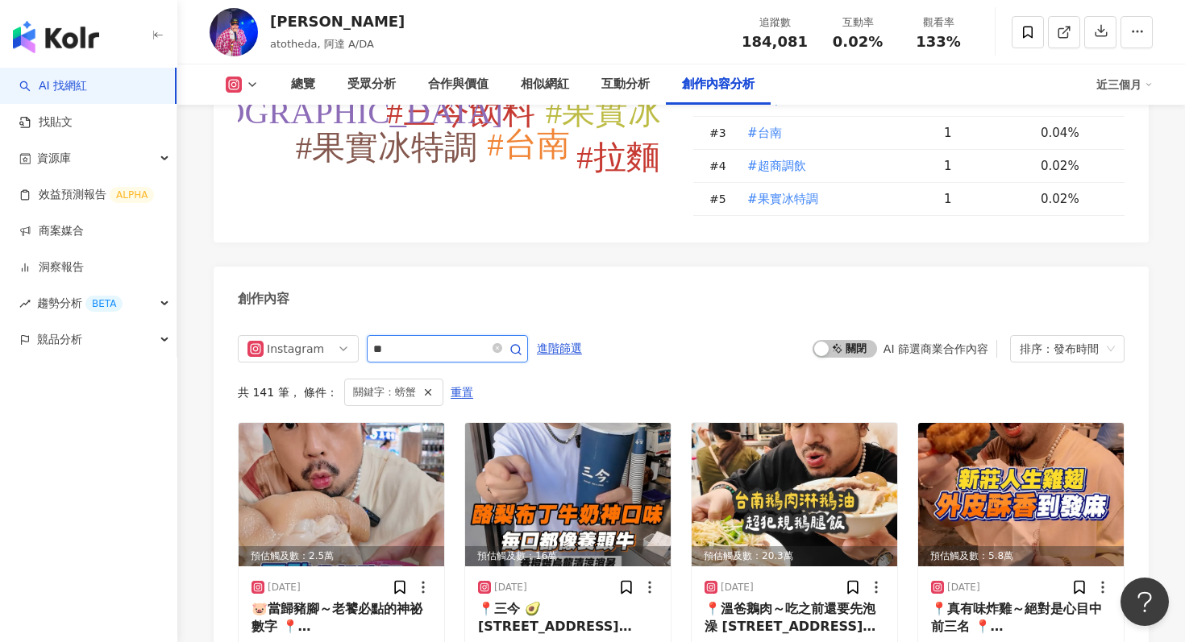
scroll to position [4866, 0]
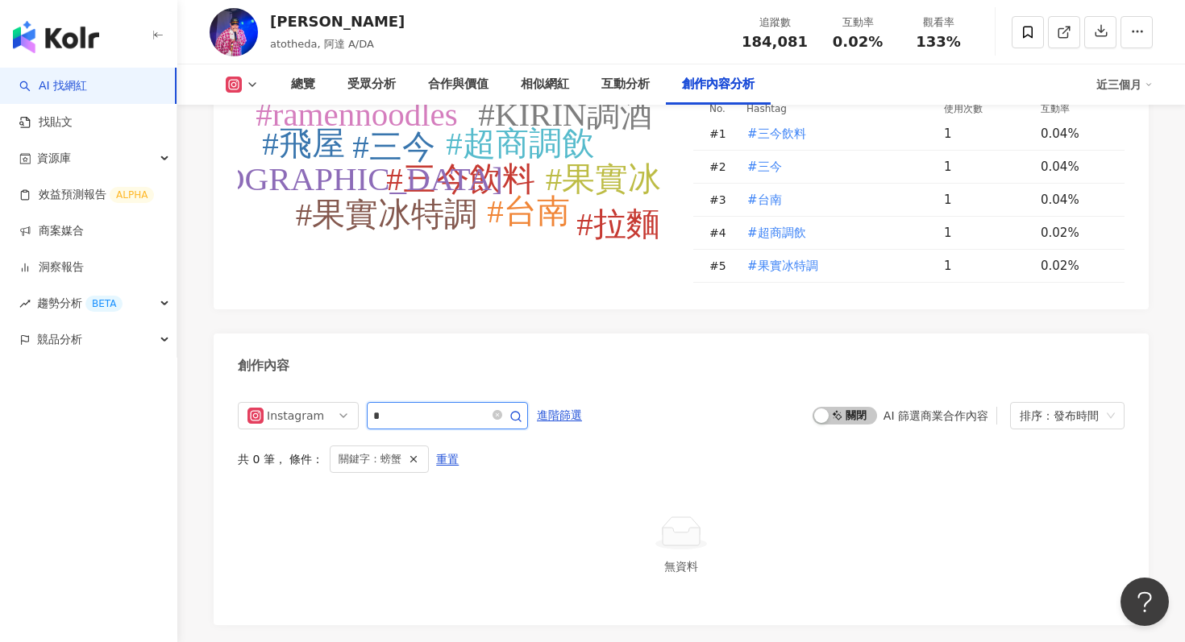
type input "*"
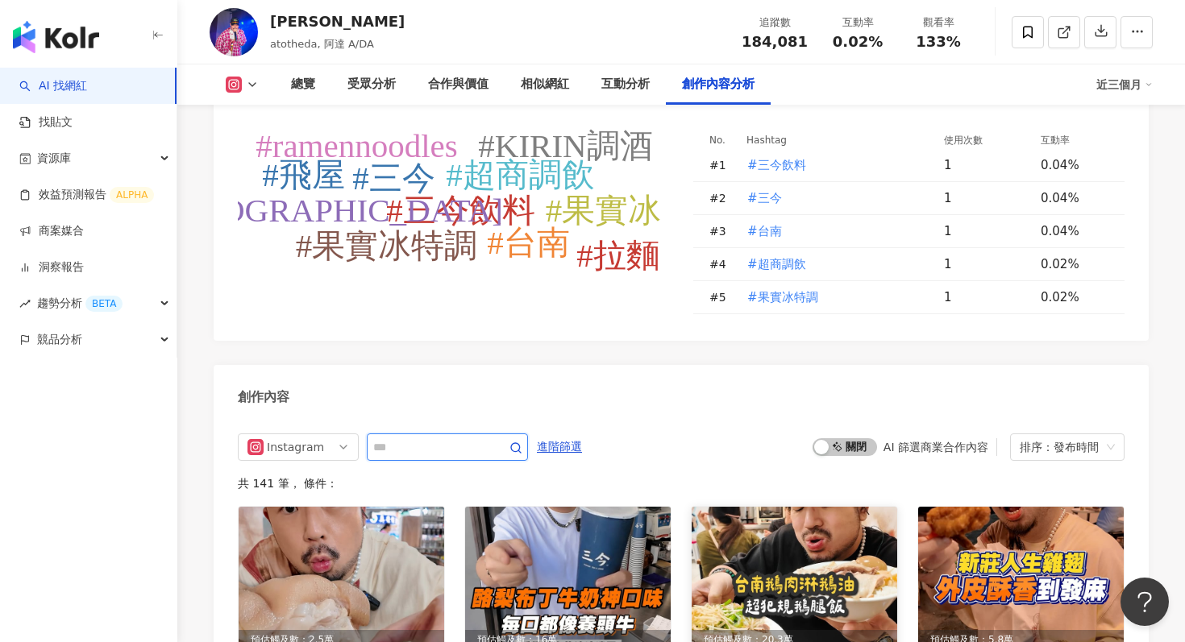
scroll to position [4834, 0]
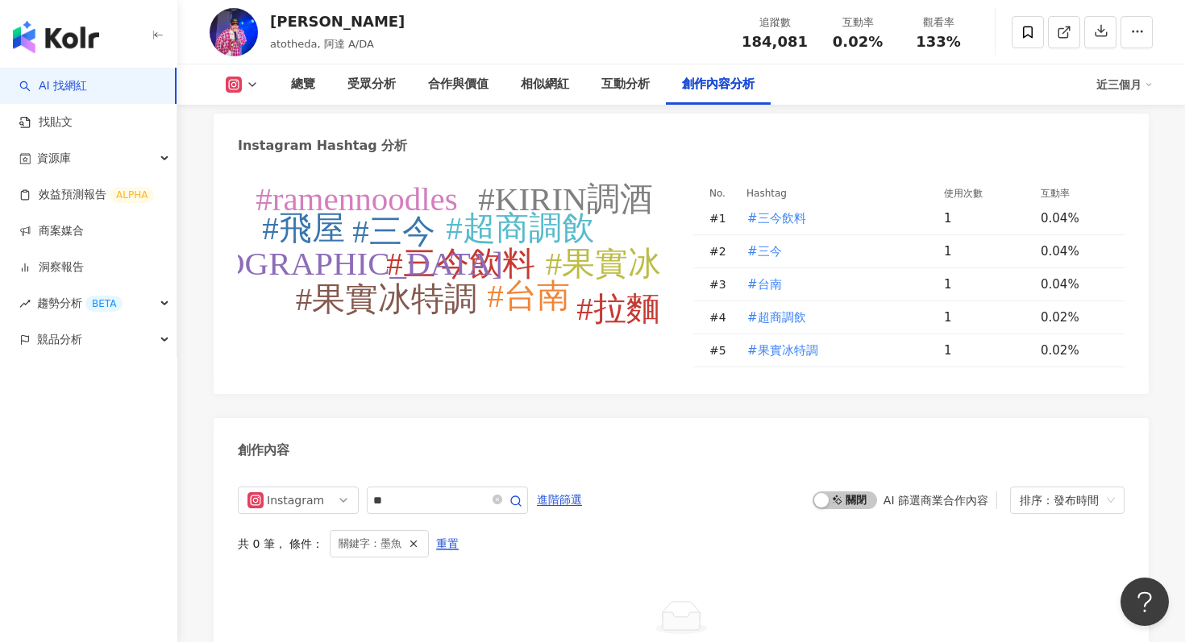
scroll to position [4785, 0]
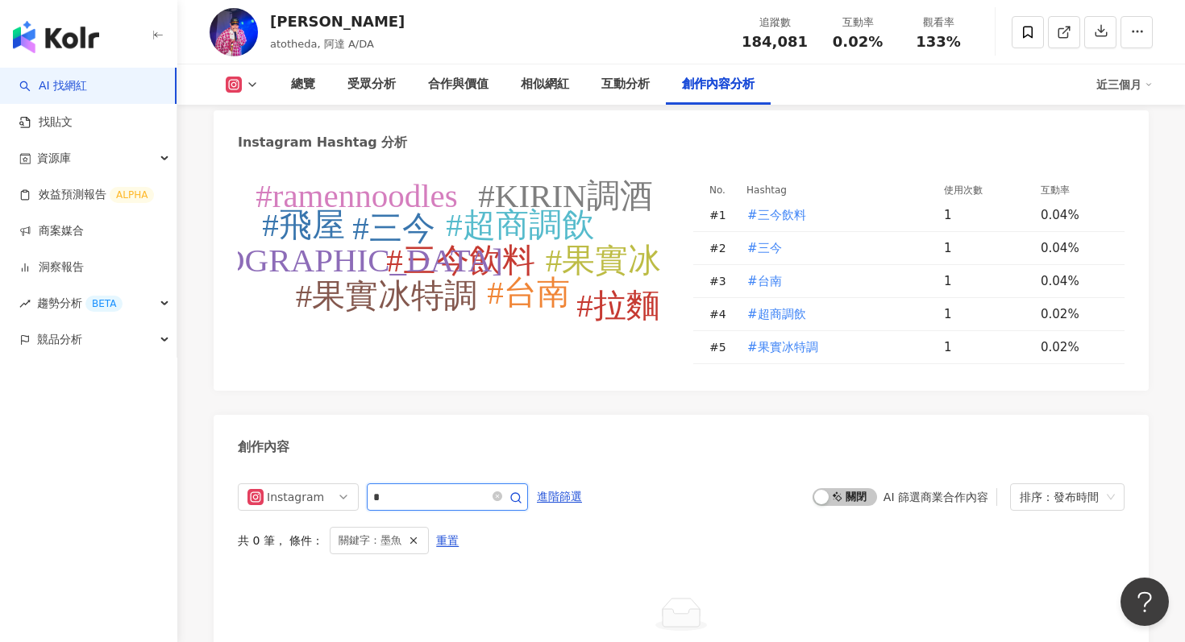
type input "*"
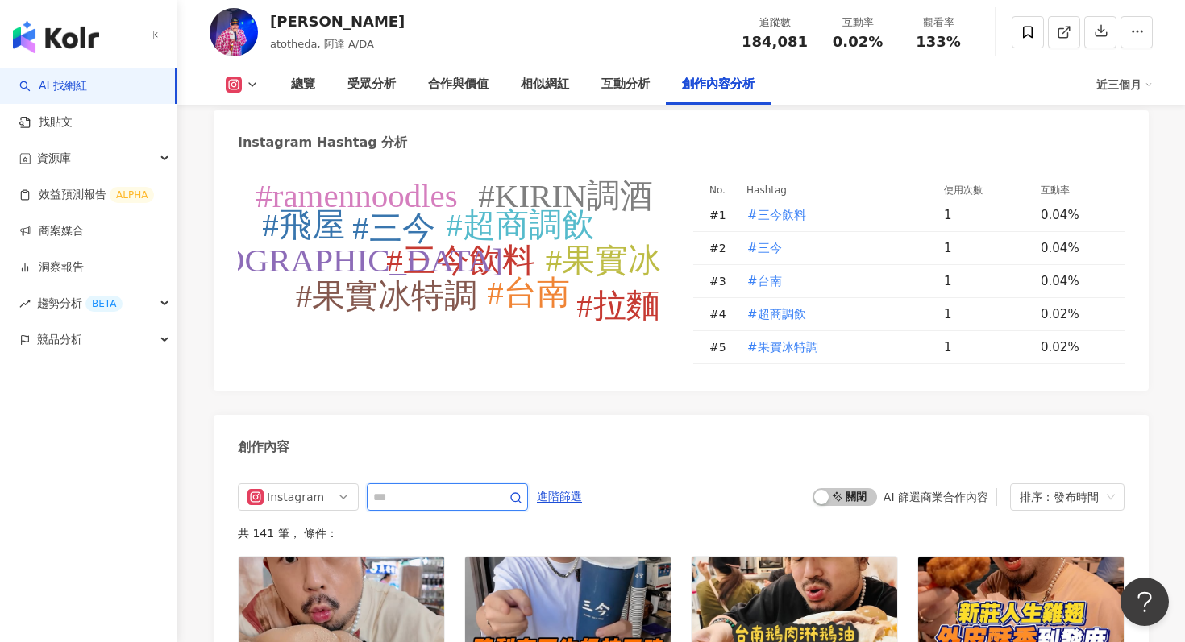
scroll to position [4933, 0]
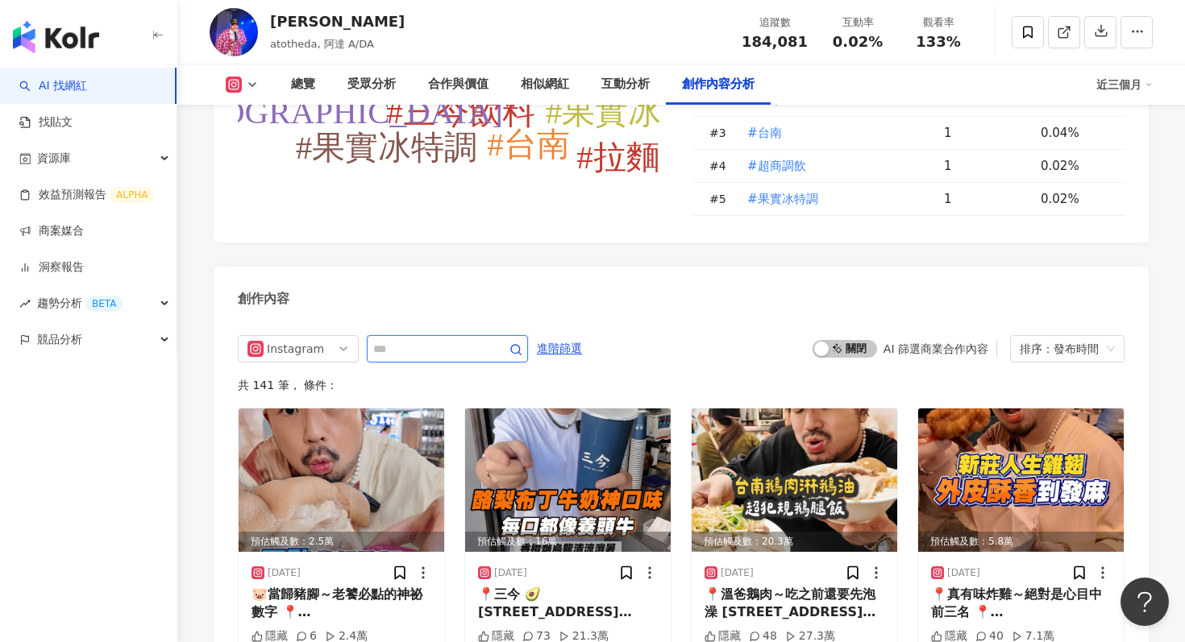
type input "*"
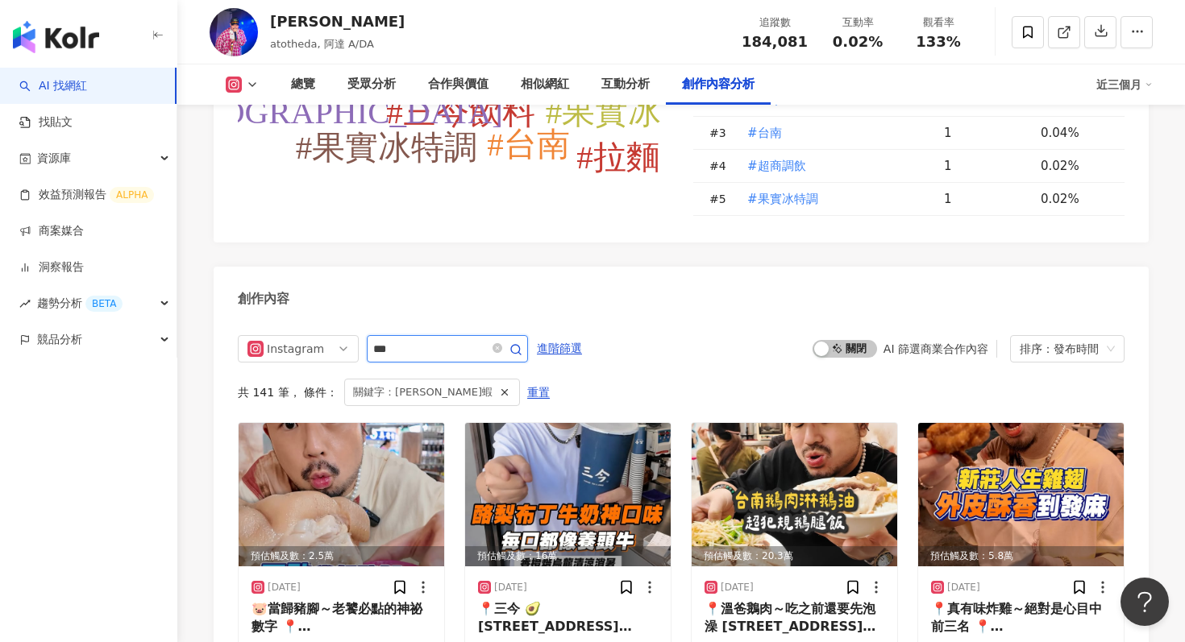
scroll to position [4866, 0]
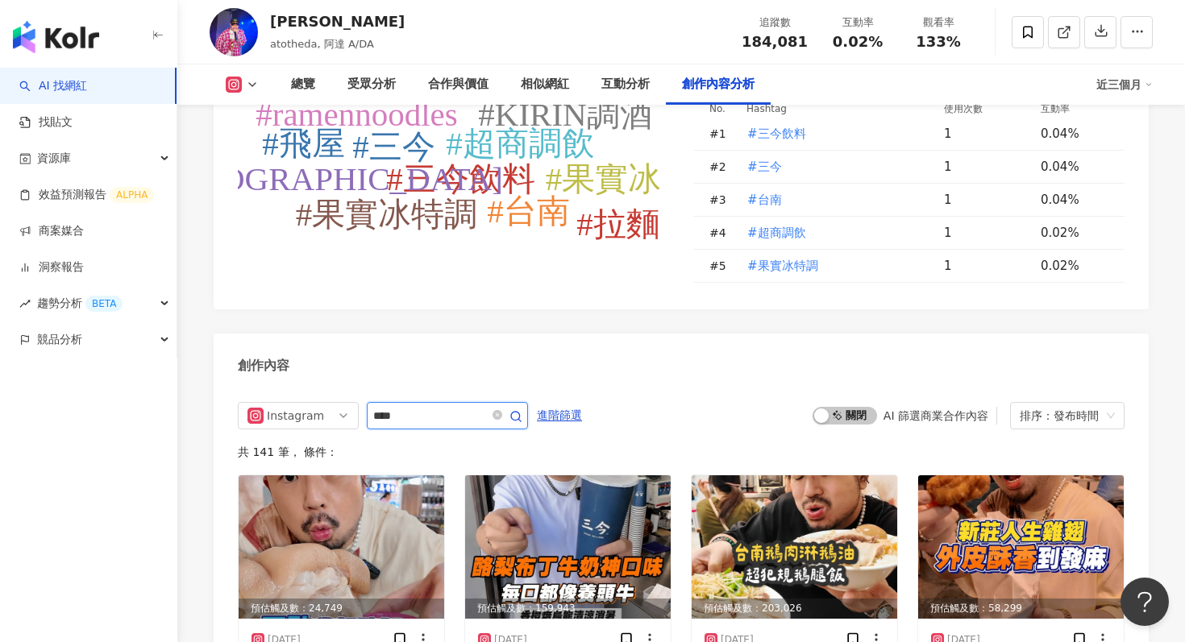
scroll to position [4933, 0]
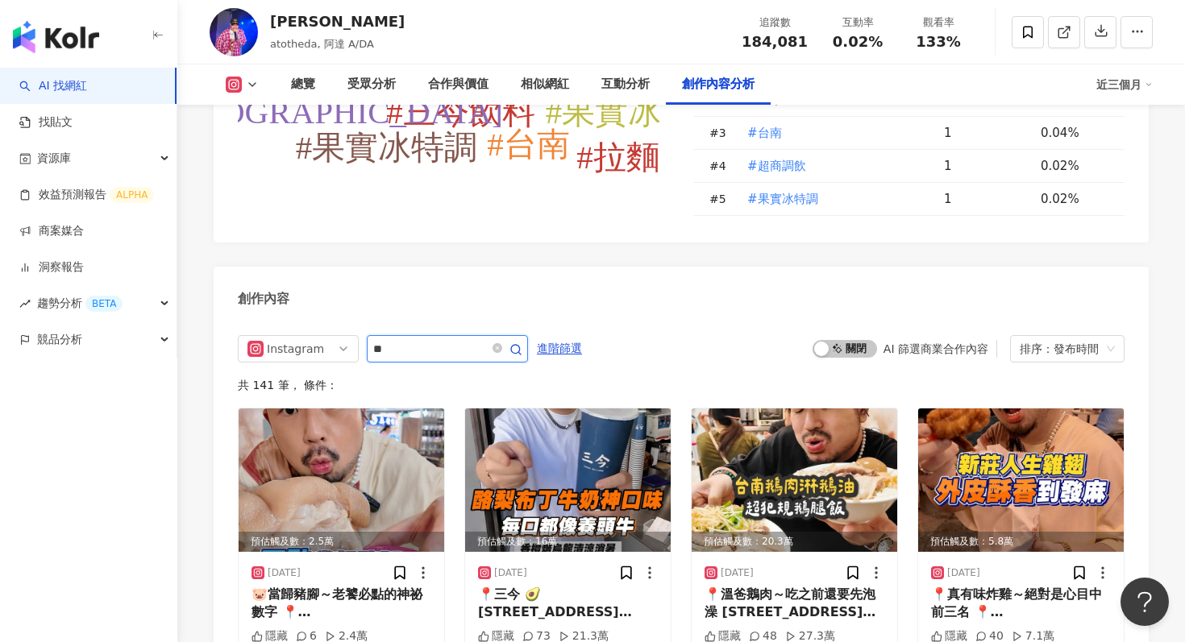
type input "*"
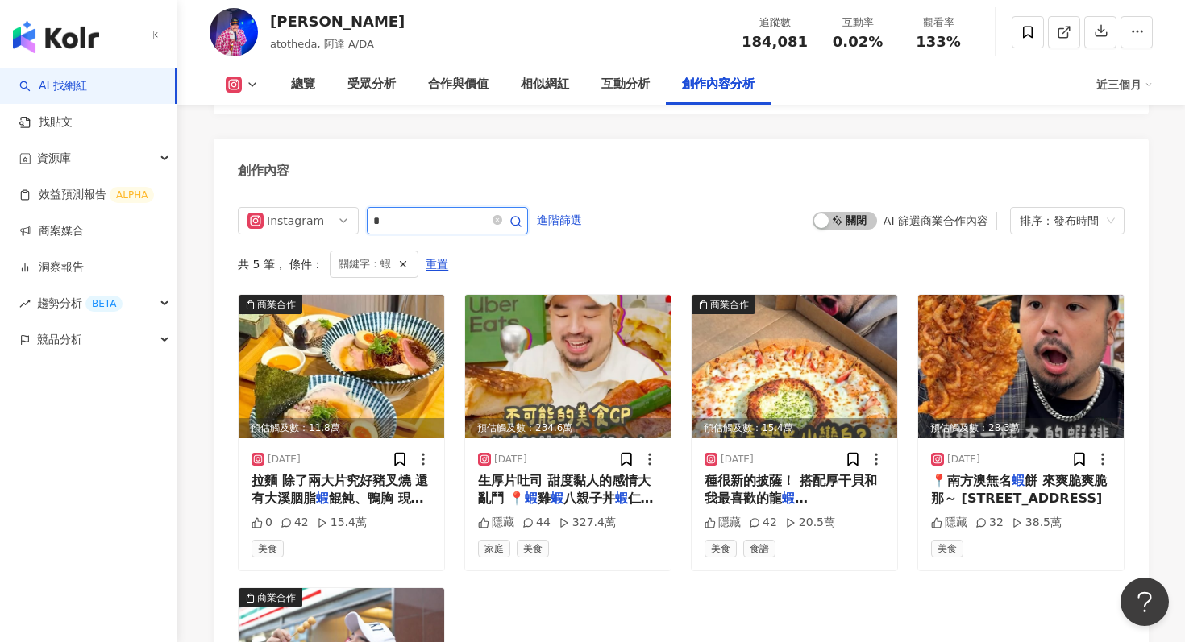
scroll to position [5050, 0]
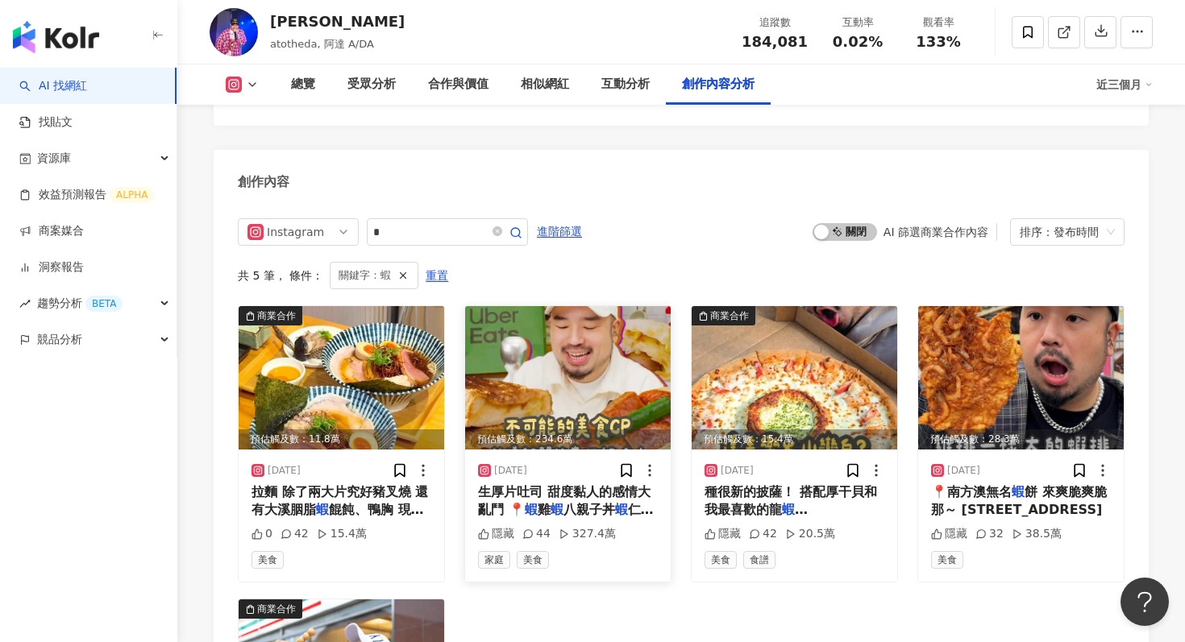
click at [597, 306] on img at bounding box center [567, 377] width 205 height 143
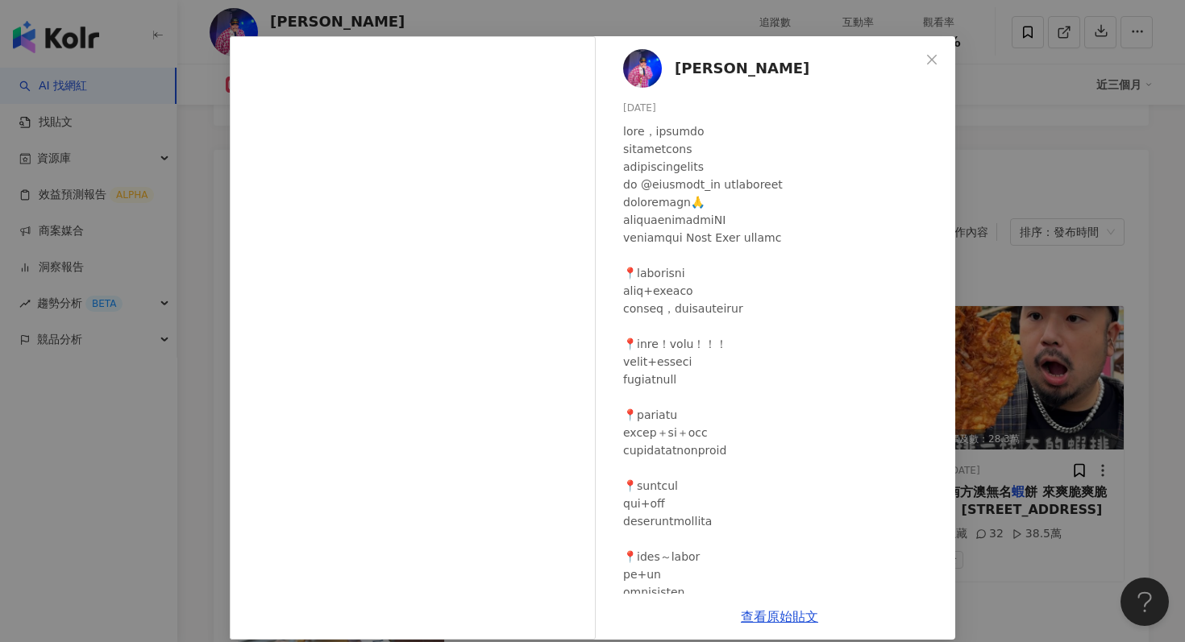
scroll to position [47, 0]
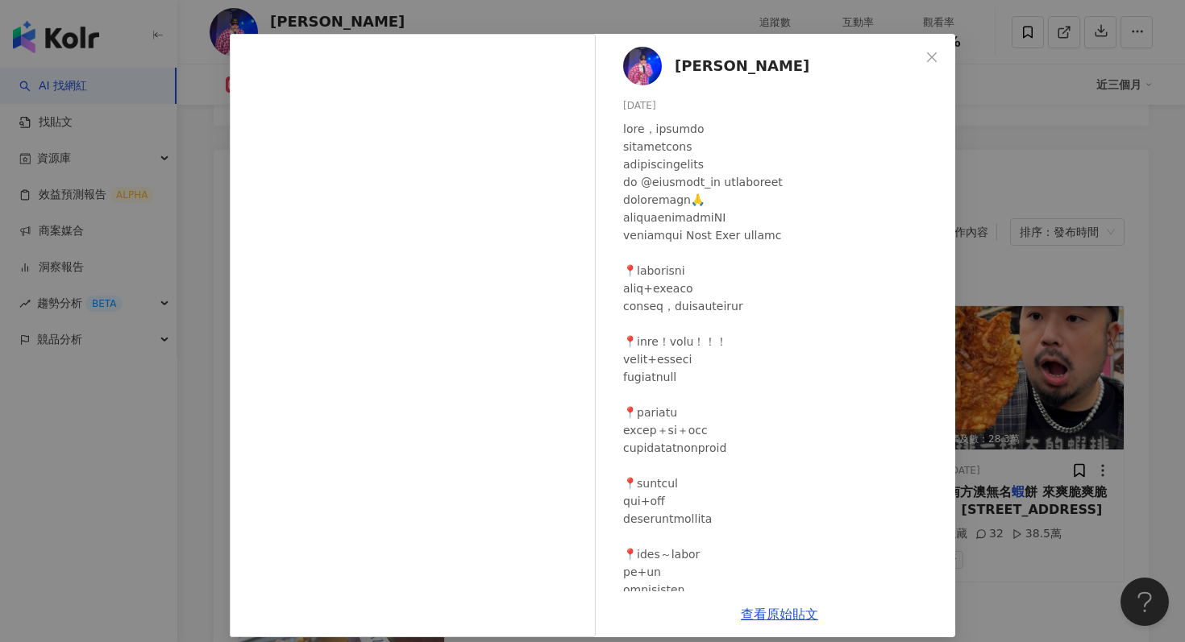
click at [959, 413] on div "阿達 Ada chang 2025/5/7 隱藏 44 327.4萬 查看原始貼文" at bounding box center [592, 321] width 1185 height 642
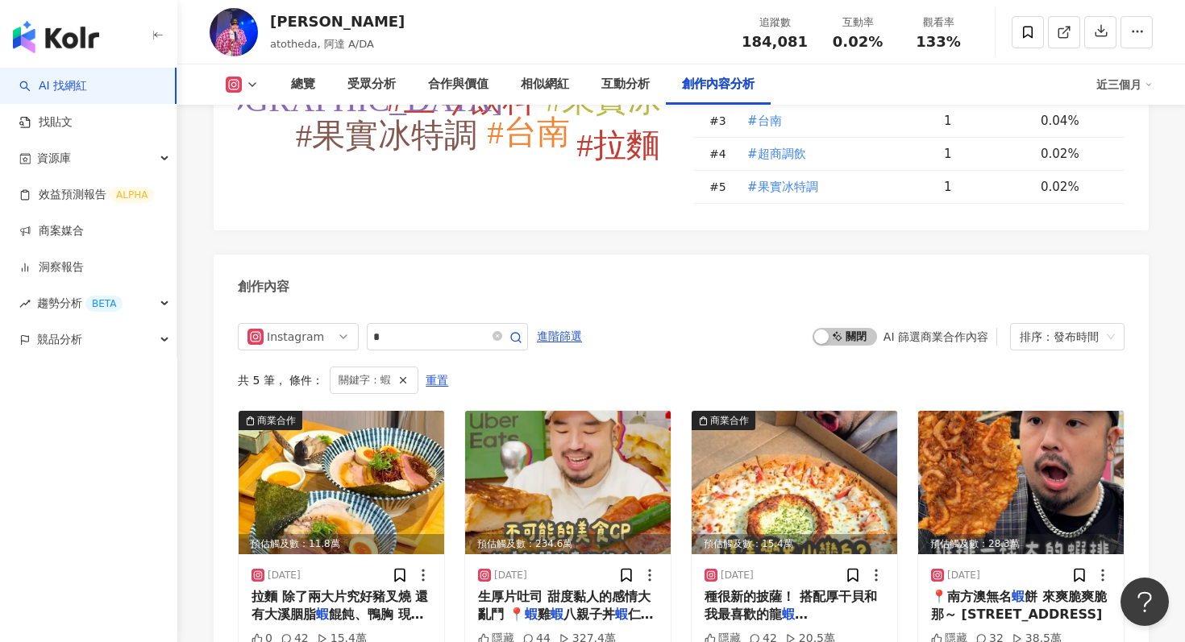
scroll to position [4772, 0]
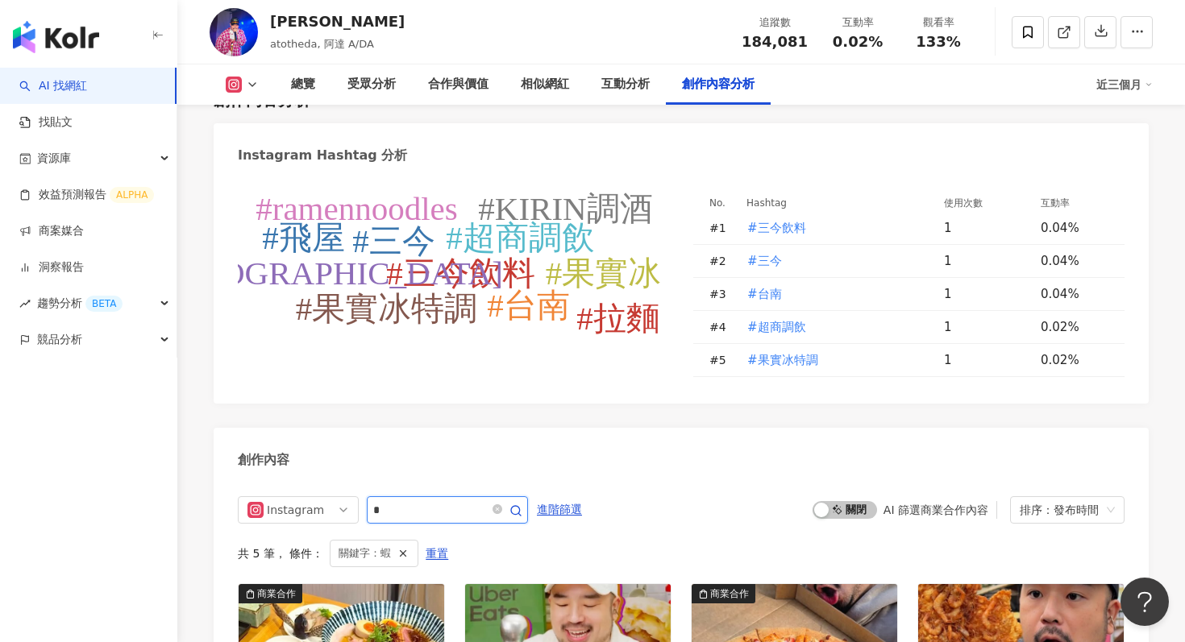
click at [429, 500] on input "*" at bounding box center [429, 509] width 113 height 19
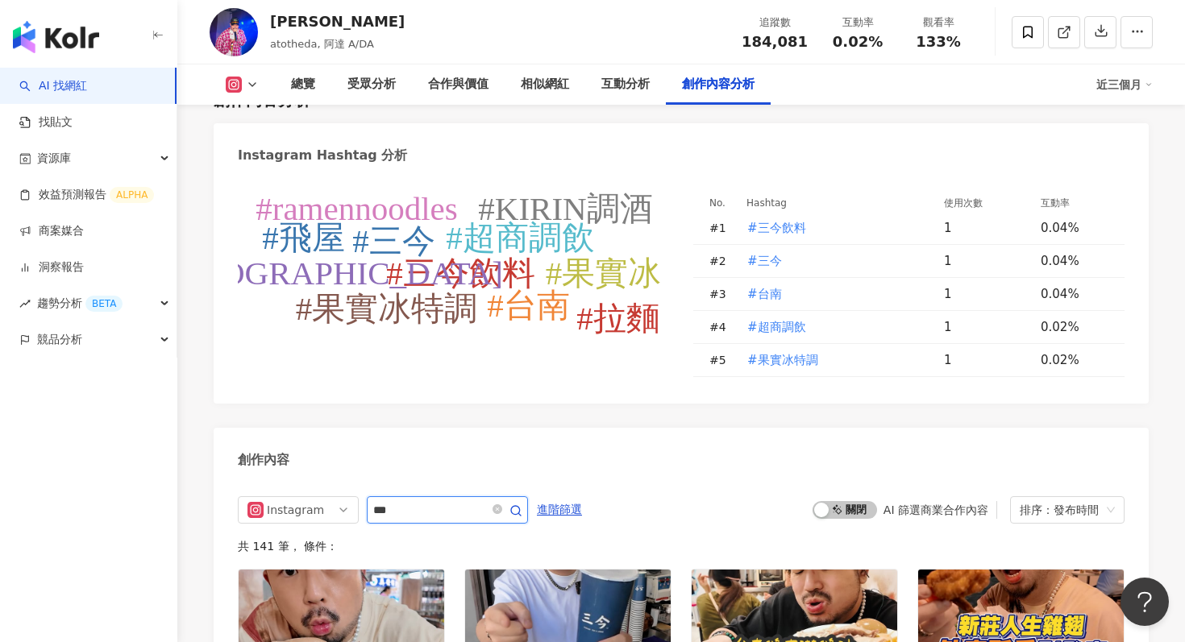
scroll to position [4933, 0]
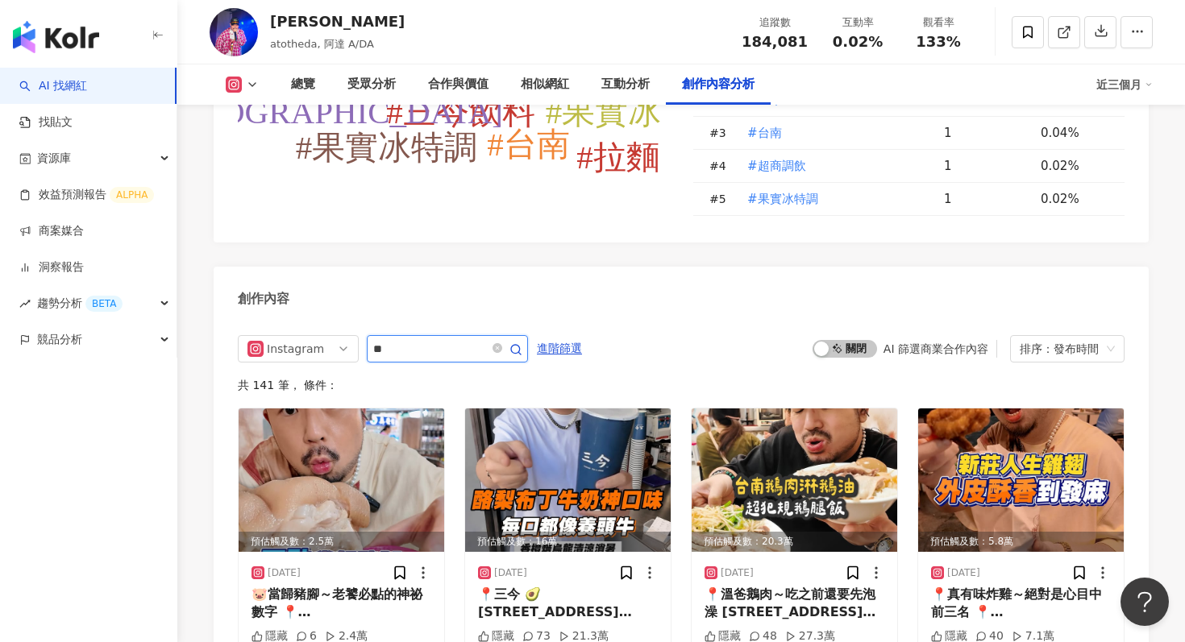
type input "*"
type input "**"
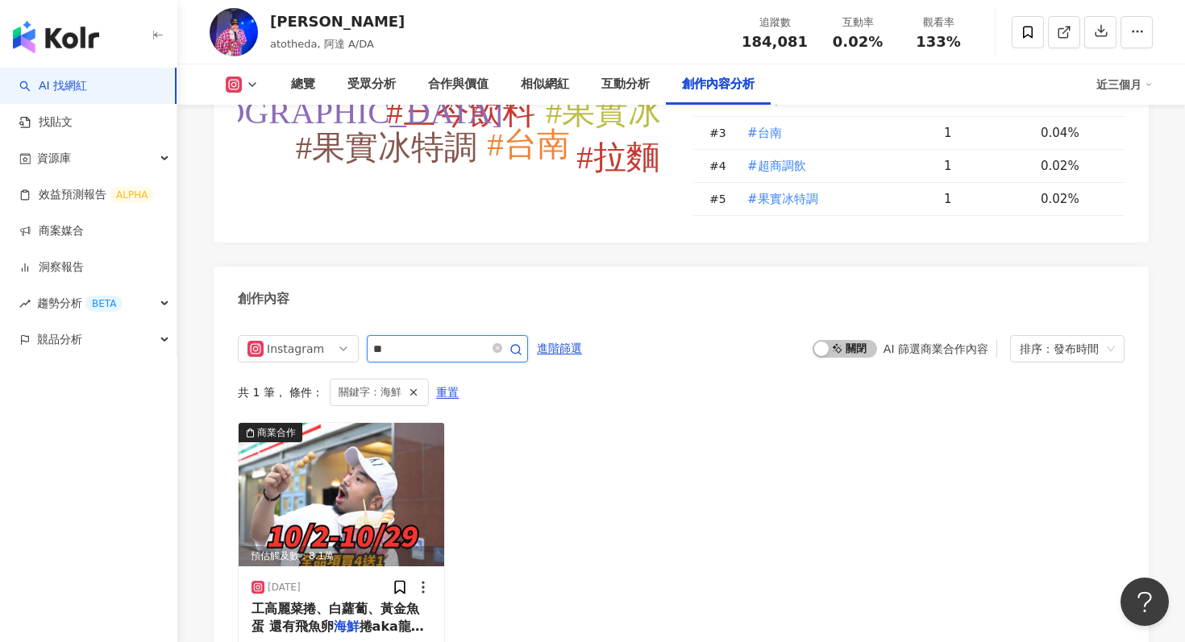
scroll to position [4933, 0]
